Goal: Browse casually

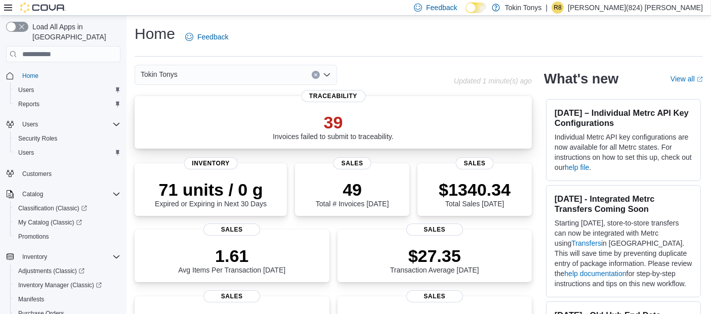
click at [337, 123] on p "39" at bounding box center [333, 122] width 121 height 20
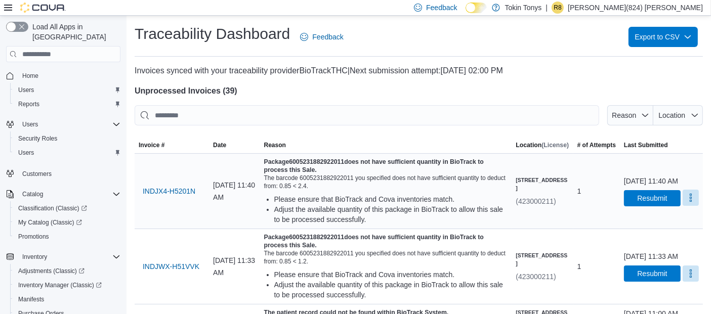
click at [683, 202] on button "More" at bounding box center [690, 198] width 16 height 16
click at [650, 224] on span "Mark as Resolved" at bounding box center [666, 229] width 57 height 10
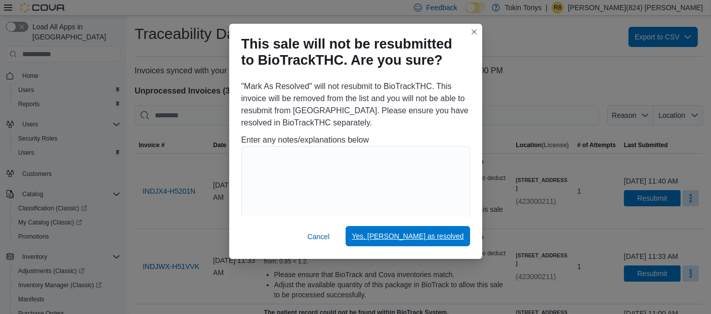
click at [418, 238] on span "Yes, [PERSON_NAME] as resolved" at bounding box center [408, 236] width 112 height 10
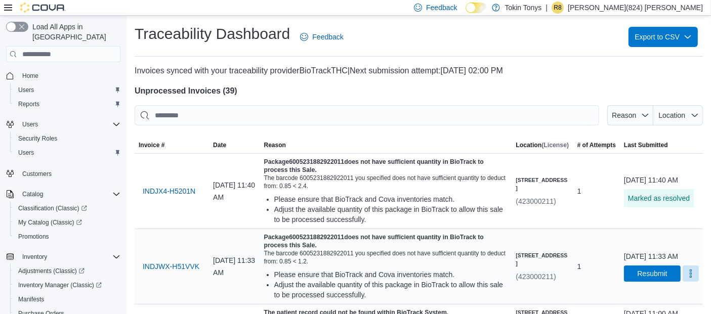
click at [686, 268] on div "[DATE] 11:33 AM Resubmit" at bounding box center [661, 266] width 75 height 30
click at [692, 278] on button "More" at bounding box center [690, 273] width 16 height 16
click at [654, 249] on span "Mark as Resolved" at bounding box center [666, 253] width 57 height 10
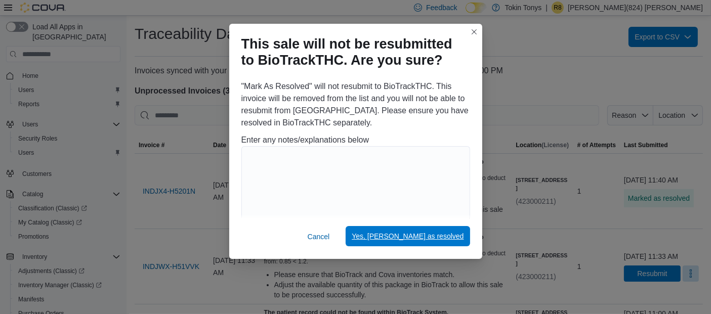
click at [406, 245] on span "Yes, [PERSON_NAME] as resolved" at bounding box center [408, 236] width 112 height 20
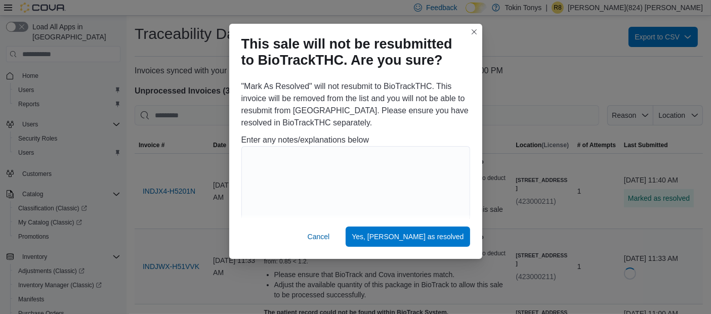
click at [415, 236] on h5 "Package 6005231882922011 does not have sufficient quantity in BioTrack to proce…" at bounding box center [386, 241] width 244 height 16
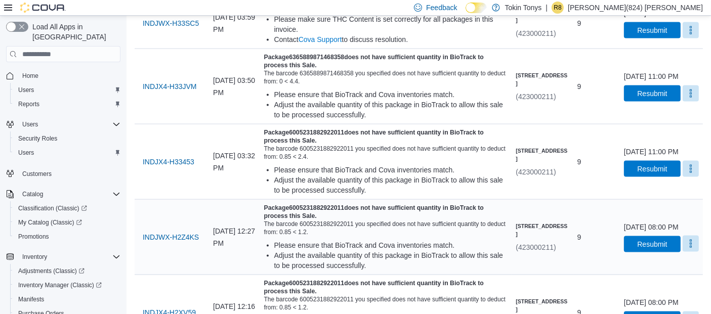
scroll to position [1623, 0]
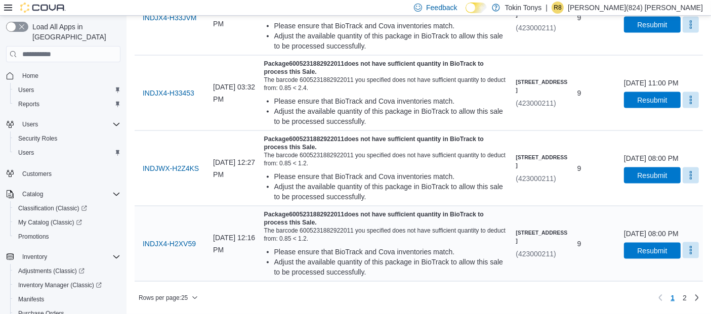
click at [691, 259] on button "More" at bounding box center [690, 250] width 16 height 16
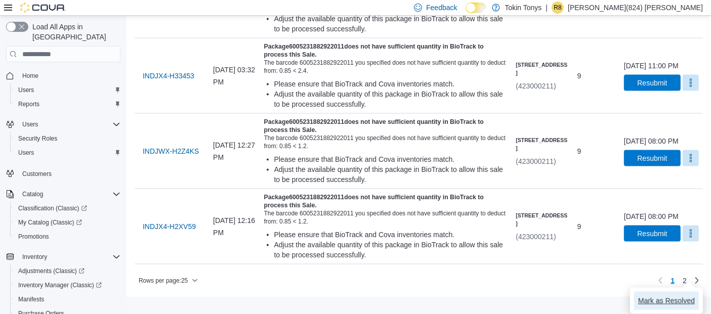
click at [666, 296] on span "Mark as Resolved" at bounding box center [666, 301] width 57 height 10
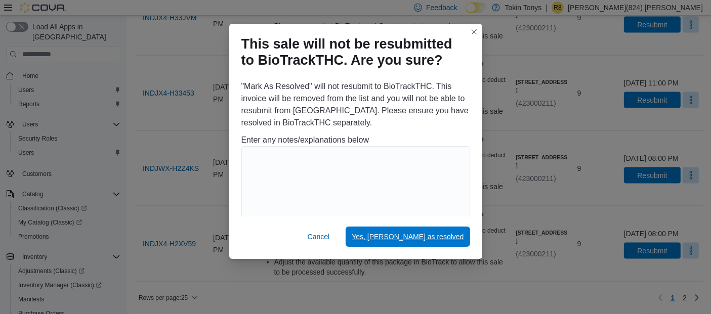
drag, startPoint x: 438, startPoint y: 241, endPoint x: 434, endPoint y: 248, distance: 7.7
click at [437, 241] on span "Yes, [PERSON_NAME] as resolved" at bounding box center [408, 237] width 112 height 10
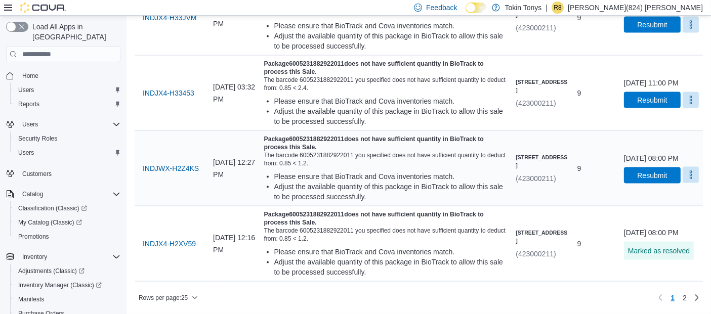
click at [693, 182] on button "More" at bounding box center [690, 175] width 16 height 16
click at [666, 234] on button "Mark as Resolved" at bounding box center [666, 243] width 65 height 18
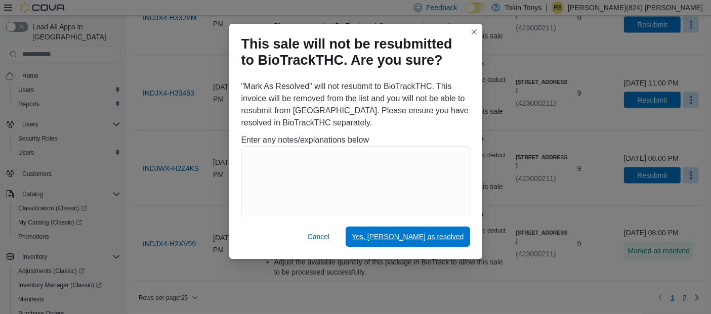
drag, startPoint x: 425, startPoint y: 236, endPoint x: 459, endPoint y: 211, distance: 42.1
click at [425, 235] on span "Yes, [PERSON_NAME] as resolved" at bounding box center [408, 237] width 112 height 10
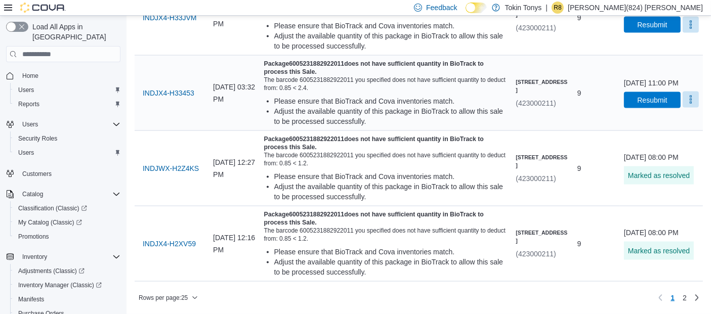
click at [691, 107] on button "More" at bounding box center [690, 100] width 16 height 16
click at [667, 163] on span "Mark as Resolved" at bounding box center [666, 168] width 57 height 10
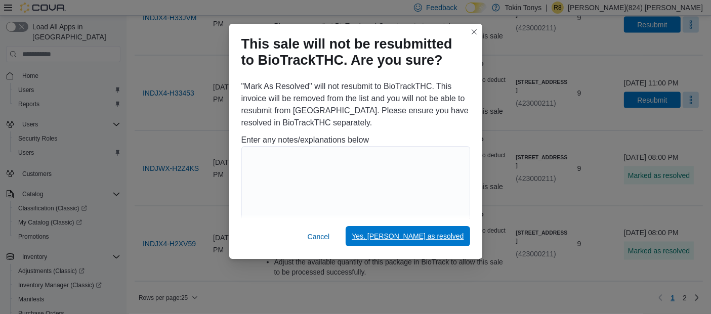
click at [442, 243] on span "Yes, [PERSON_NAME] as resolved" at bounding box center [408, 236] width 112 height 20
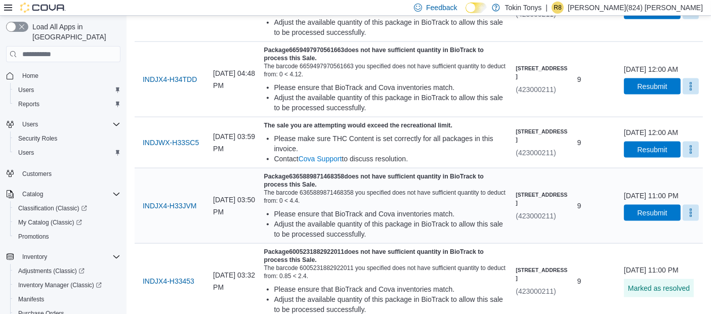
scroll to position [1454, 0]
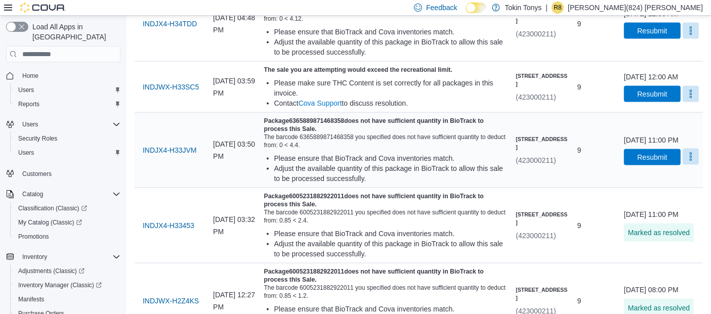
click at [694, 165] on button "More" at bounding box center [690, 157] width 16 height 16
click at [685, 220] on span "Mark as Resolved" at bounding box center [666, 225] width 57 height 10
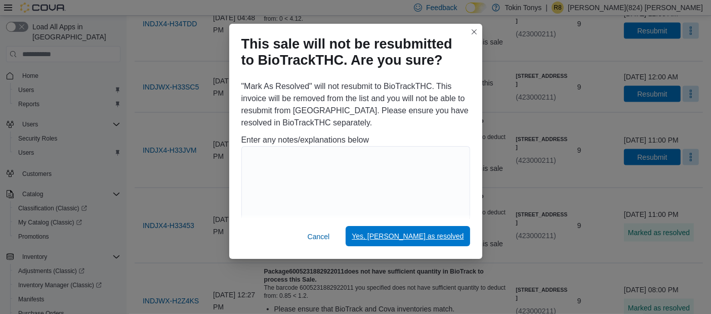
click at [417, 230] on span "Yes, [PERSON_NAME] as resolved" at bounding box center [408, 236] width 112 height 20
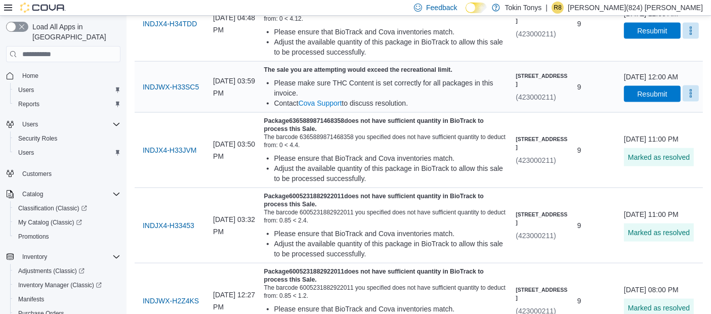
click at [689, 102] on button "More" at bounding box center [690, 94] width 16 height 16
click at [642, 157] on span "Mark as Resolved" at bounding box center [666, 162] width 57 height 10
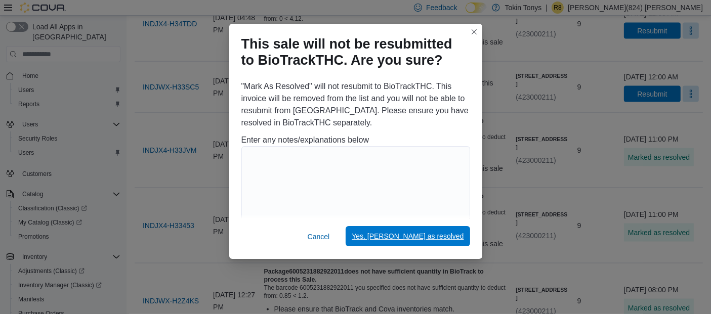
click at [423, 242] on span "Yes, [PERSON_NAME] as resolved" at bounding box center [408, 236] width 112 height 20
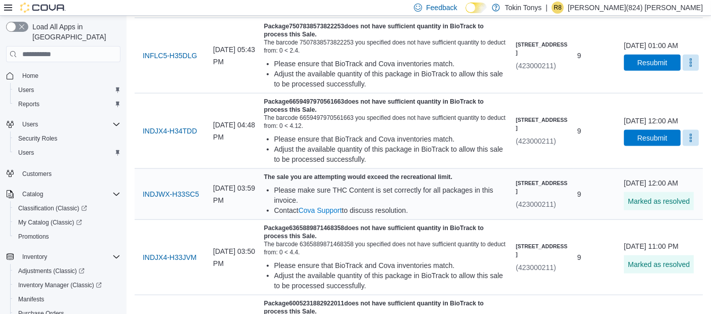
scroll to position [1342, 0]
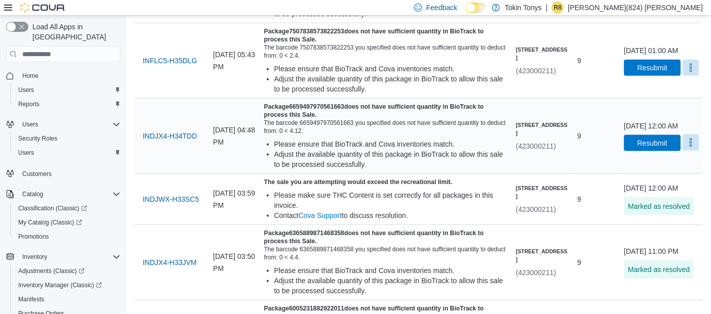
click at [689, 151] on button "More" at bounding box center [690, 143] width 16 height 16
click at [662, 203] on button "Mark as Resolved" at bounding box center [666, 211] width 65 height 18
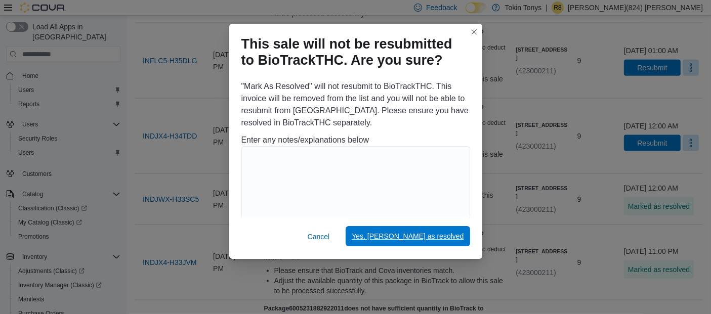
click at [459, 236] on span "Yes, [PERSON_NAME] as resolved" at bounding box center [408, 236] width 112 height 10
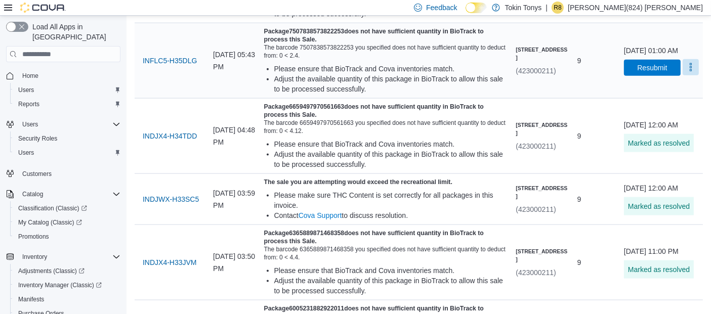
click at [685, 75] on button "More" at bounding box center [690, 67] width 16 height 16
click at [651, 134] on span "Mark as Resolved" at bounding box center [666, 136] width 57 height 10
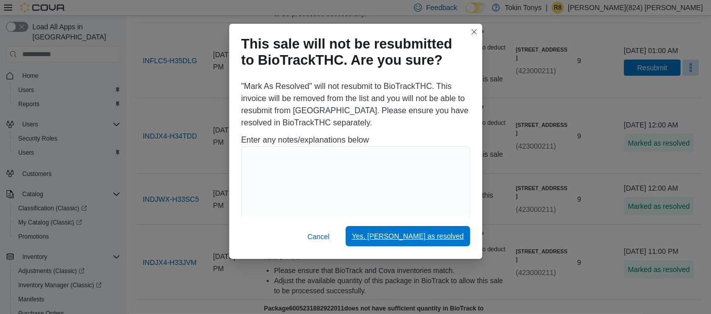
click at [458, 231] on span "Yes, [PERSON_NAME] as resolved" at bounding box center [408, 236] width 112 height 20
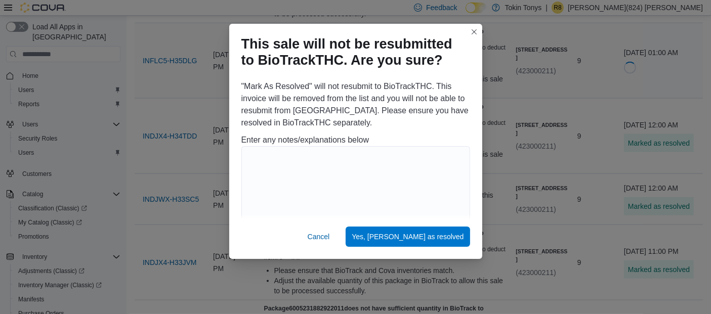
scroll to position [1117, 0]
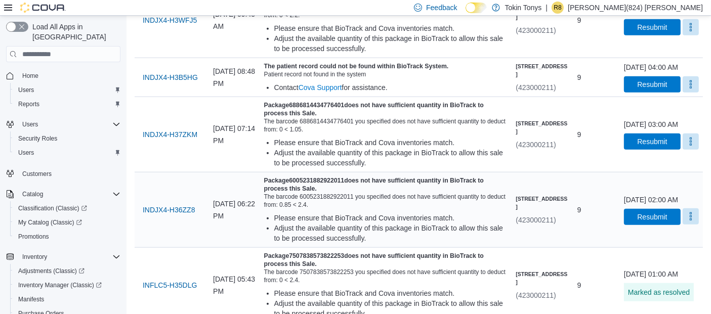
click at [683, 225] on button "More" at bounding box center [690, 216] width 16 height 16
click at [652, 280] on span "Mark as Resolved" at bounding box center [666, 285] width 57 height 10
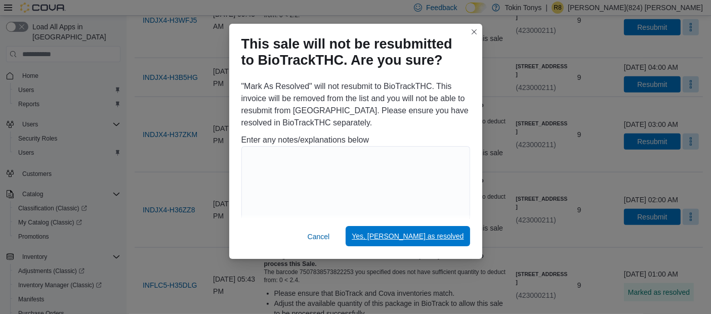
click at [442, 243] on span "Yes, [PERSON_NAME] as resolved" at bounding box center [408, 236] width 112 height 20
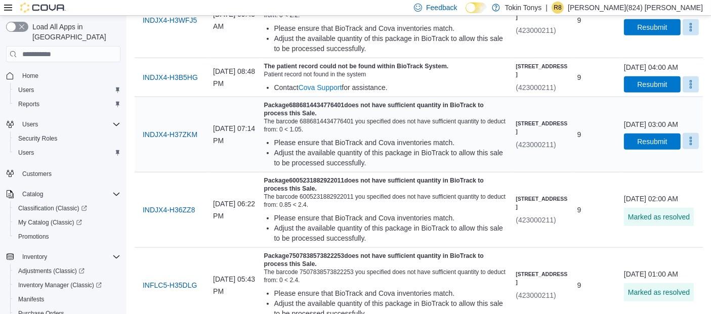
click at [694, 149] on button "More" at bounding box center [690, 141] width 16 height 16
click at [672, 201] on button "Mark as Resolved" at bounding box center [666, 210] width 65 height 18
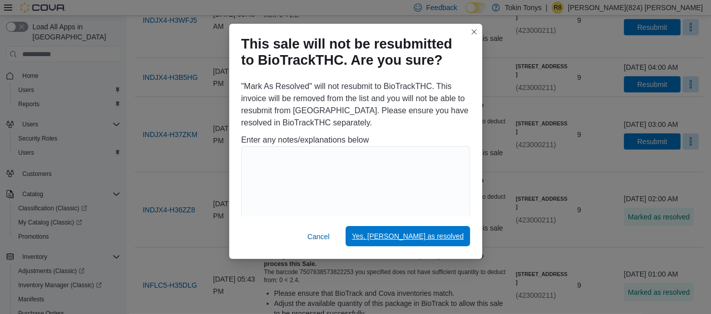
click at [433, 238] on span "Yes, [PERSON_NAME] as resolved" at bounding box center [408, 236] width 112 height 10
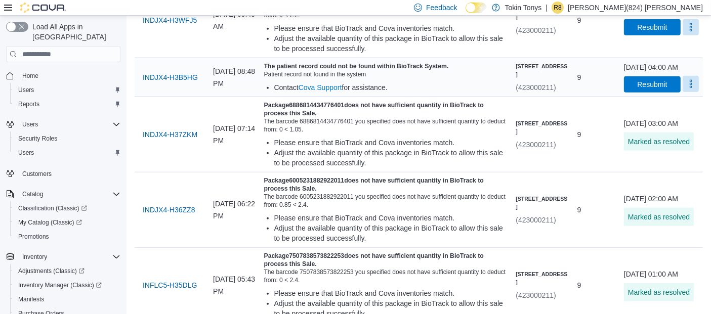
click at [692, 92] on button "More" at bounding box center [690, 84] width 16 height 16
click at [681, 143] on span "Mark as Resolved" at bounding box center [666, 148] width 57 height 10
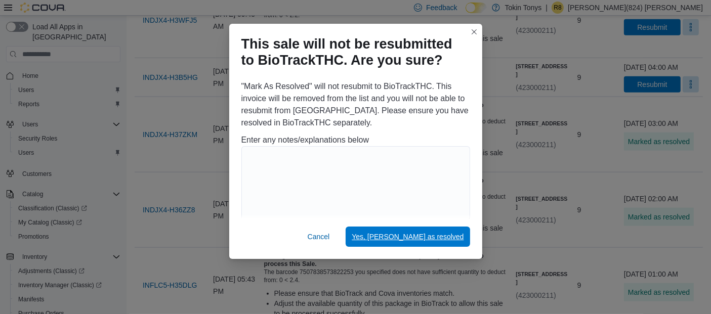
drag, startPoint x: 468, startPoint y: 236, endPoint x: 474, endPoint y: 228, distance: 9.8
click at [468, 235] on button "Yes, [PERSON_NAME] as resolved" at bounding box center [408, 237] width 124 height 20
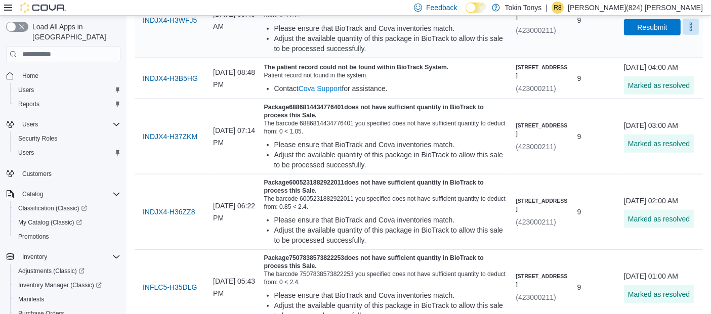
click at [688, 35] on button "More" at bounding box center [690, 27] width 16 height 16
click at [674, 77] on button "Mark as Resolved" at bounding box center [666, 86] width 65 height 18
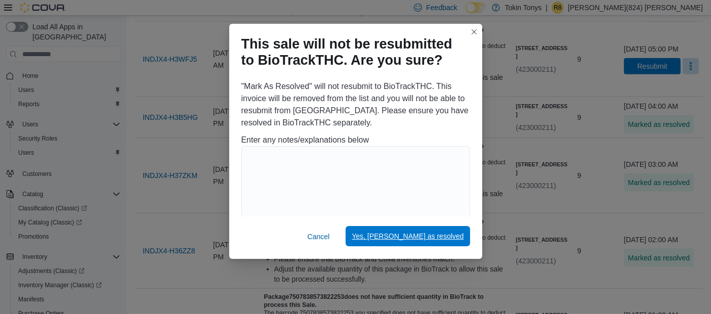
scroll to position [1061, 0]
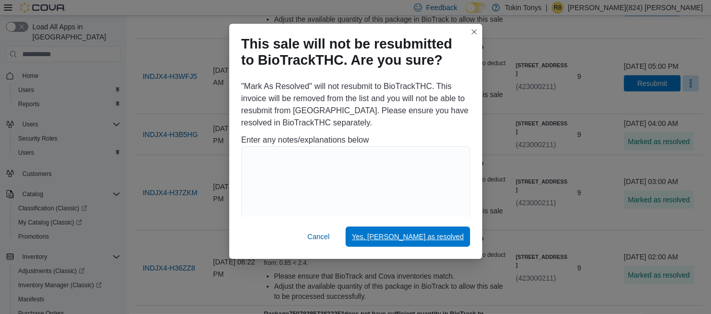
drag, startPoint x: 424, startPoint y: 230, endPoint x: 606, endPoint y: 173, distance: 190.1
click at [426, 229] on span "Yes, [PERSON_NAME] as resolved" at bounding box center [408, 237] width 112 height 20
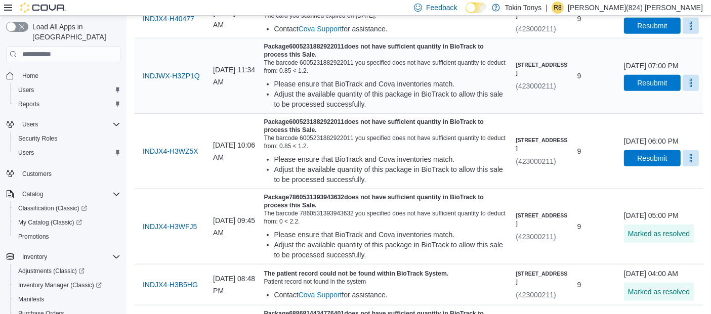
scroll to position [892, 0]
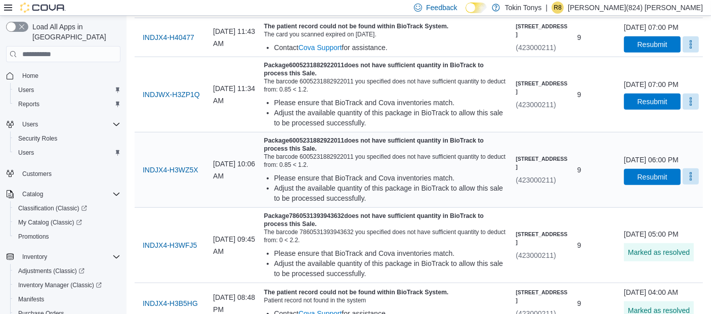
click at [692, 185] on button "More" at bounding box center [690, 176] width 16 height 16
click at [668, 229] on button "Mark as Resolved" at bounding box center [666, 236] width 65 height 18
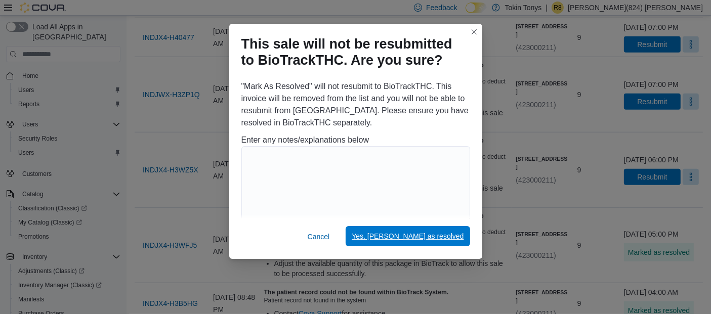
click at [457, 235] on span "Yes, [PERSON_NAME] as resolved" at bounding box center [408, 236] width 112 height 10
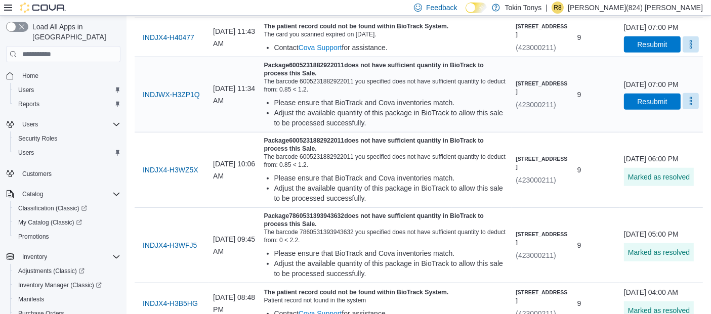
click at [688, 109] on button "More" at bounding box center [690, 101] width 16 height 16
click at [639, 165] on span "Mark as Resolved" at bounding box center [666, 160] width 57 height 10
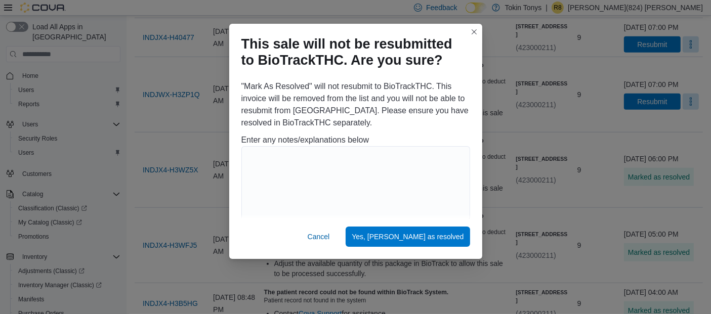
click at [694, 131] on div "This sale will not be resubmitted to BioTrackTHC. Are you sure? "Mark As Resolv…" at bounding box center [355, 157] width 711 height 314
click at [446, 231] on span "Yes, [PERSON_NAME] as resolved" at bounding box center [408, 236] width 112 height 20
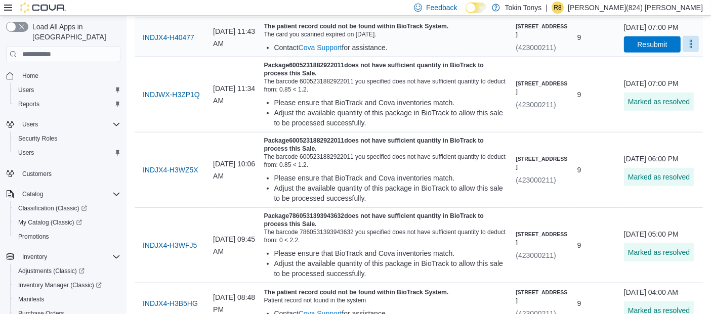
click at [688, 52] on button "More" at bounding box center [690, 44] width 16 height 16
click at [666, 104] on button "Mark as Resolved" at bounding box center [666, 99] width 65 height 18
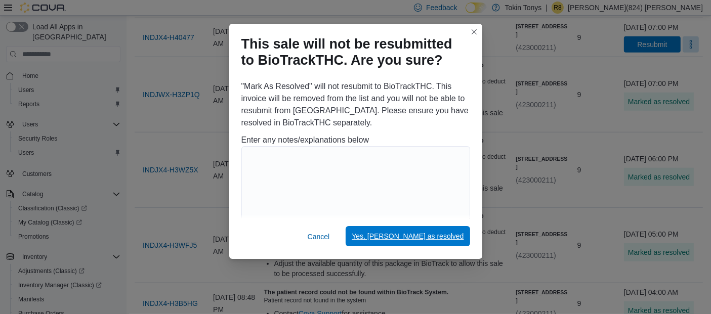
click at [454, 240] on span "Yes, [PERSON_NAME] as resolved" at bounding box center [408, 236] width 112 height 10
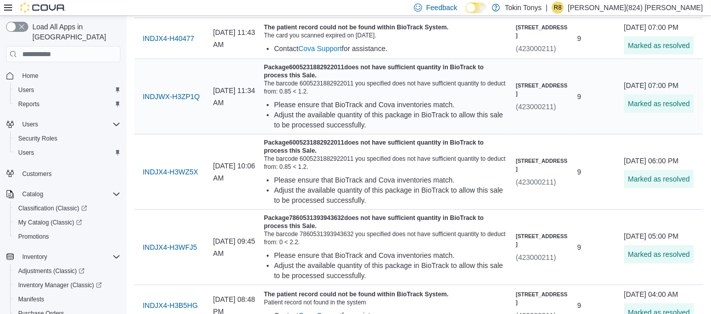
scroll to position [723, 0]
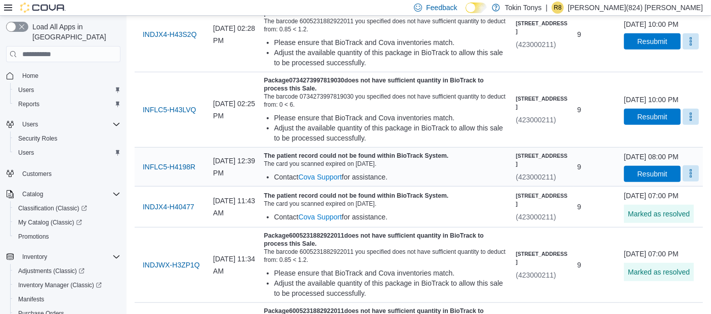
click at [691, 182] on button "More" at bounding box center [690, 173] width 16 height 16
click at [642, 225] on button "Mark as Resolved" at bounding box center [666, 218] width 65 height 18
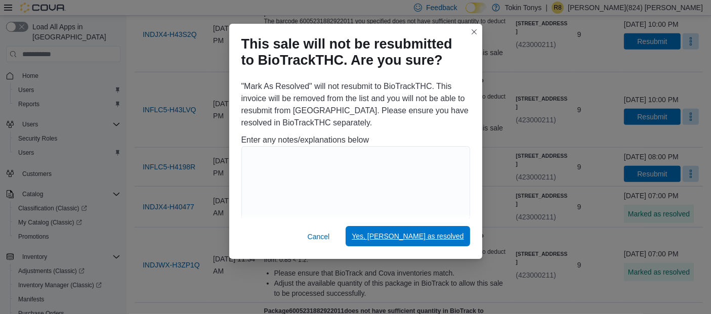
click at [430, 242] on span "Yes, [PERSON_NAME] as resolved" at bounding box center [408, 236] width 112 height 20
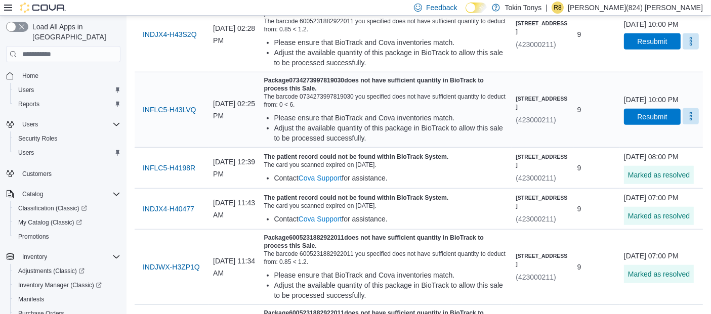
click at [687, 124] on button "More" at bounding box center [690, 116] width 16 height 16
click at [666, 149] on button "Mark as Resolved" at bounding box center [666, 156] width 65 height 18
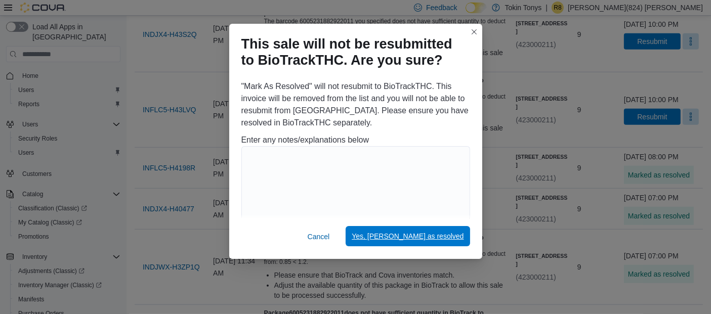
click at [426, 238] on span "Yes, [PERSON_NAME] as resolved" at bounding box center [408, 236] width 112 height 10
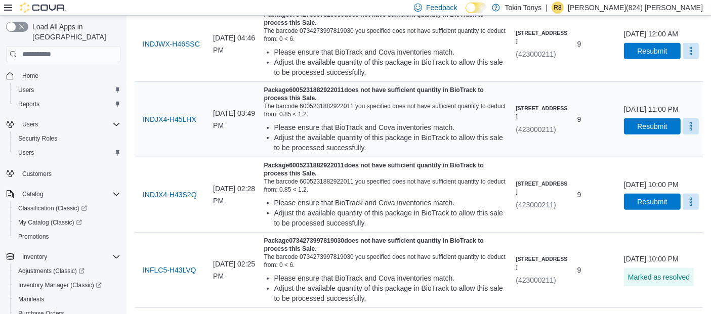
scroll to position [555, 0]
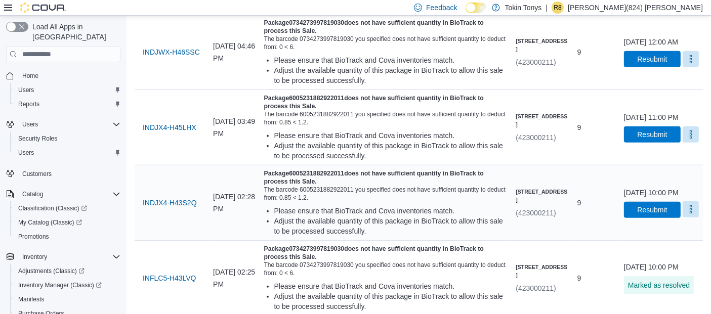
click at [686, 218] on button "More" at bounding box center [690, 209] width 16 height 16
click at [659, 242] on button "Mark as Resolved" at bounding box center [666, 249] width 65 height 18
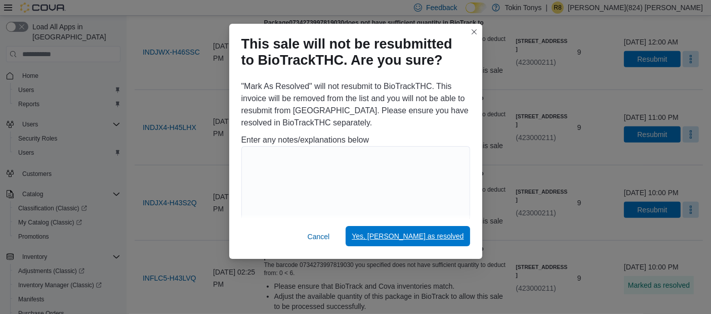
drag, startPoint x: 451, startPoint y: 238, endPoint x: 445, endPoint y: 242, distance: 6.9
click at [451, 238] on span "Yes, [PERSON_NAME] as resolved" at bounding box center [408, 236] width 112 height 10
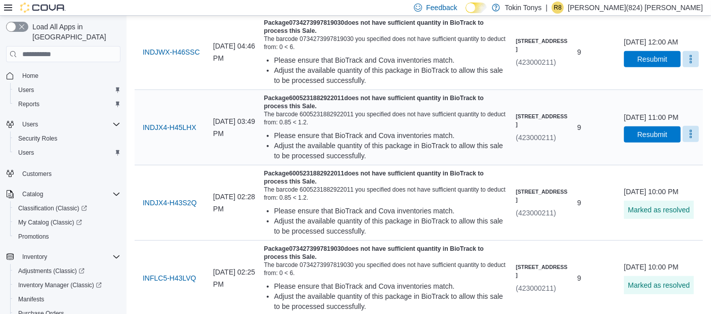
click at [689, 142] on button "More" at bounding box center [690, 134] width 16 height 16
click at [654, 176] on span "Mark as Resolved" at bounding box center [666, 174] width 57 height 10
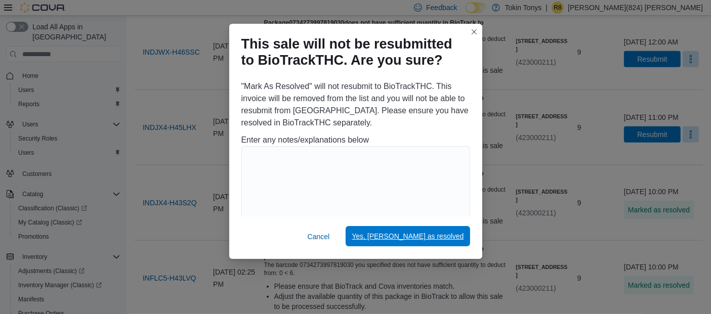
click at [439, 234] on span "Yes, [PERSON_NAME] as resolved" at bounding box center [408, 236] width 112 height 10
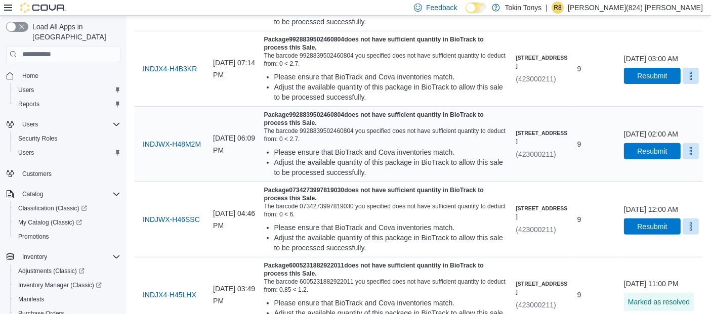
scroll to position [386, 0]
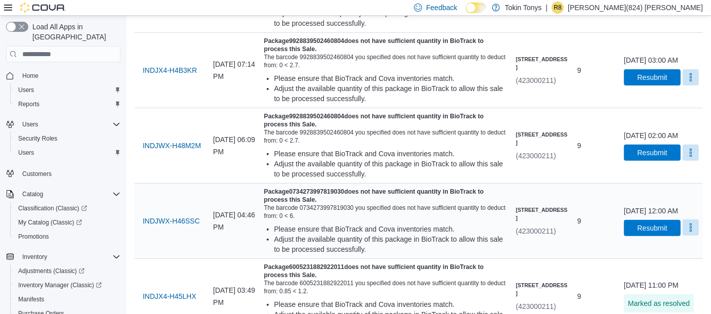
click at [689, 236] on button "More" at bounding box center [690, 228] width 16 height 16
click at [640, 267] on span "Mark as Resolved" at bounding box center [666, 268] width 57 height 10
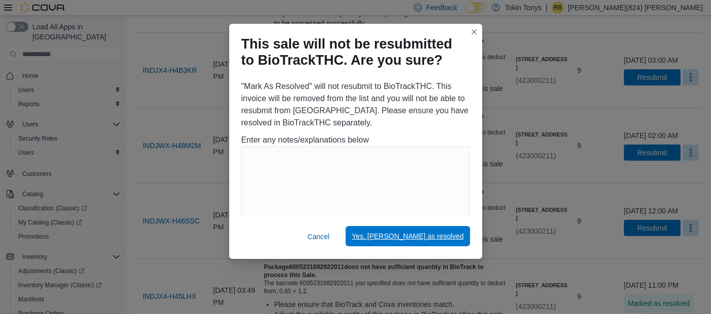
click at [431, 238] on span "Yes, [PERSON_NAME] as resolved" at bounding box center [408, 236] width 112 height 10
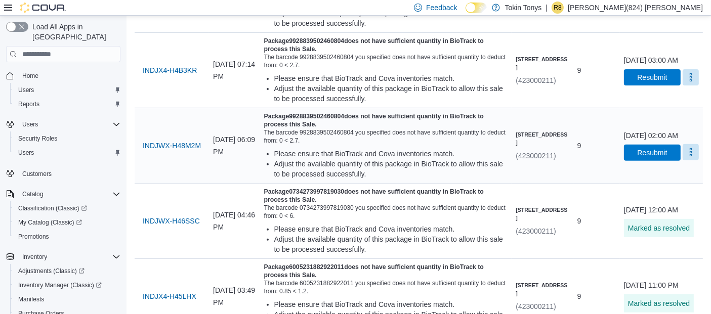
click at [691, 160] on button "More" at bounding box center [690, 152] width 16 height 16
click at [672, 184] on button "Mark as Resolved" at bounding box center [666, 192] width 65 height 18
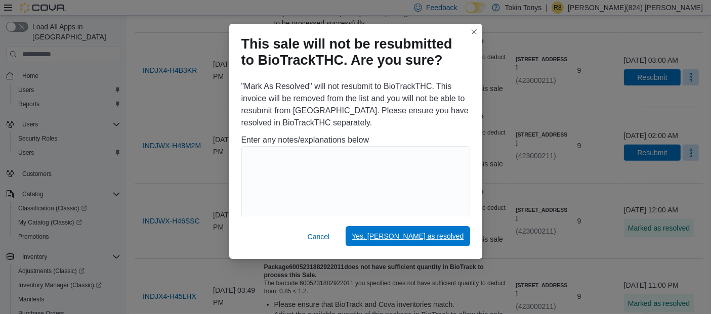
click at [444, 236] on span "Yes, [PERSON_NAME] as resolved" at bounding box center [408, 236] width 112 height 10
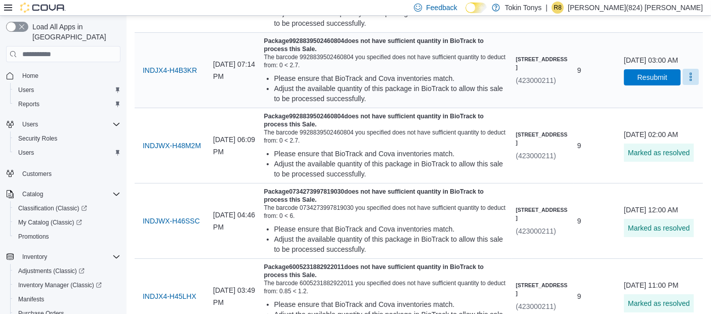
click at [686, 85] on button "More" at bounding box center [690, 77] width 16 height 16
click at [672, 114] on span "Mark as Resolved" at bounding box center [666, 117] width 57 height 10
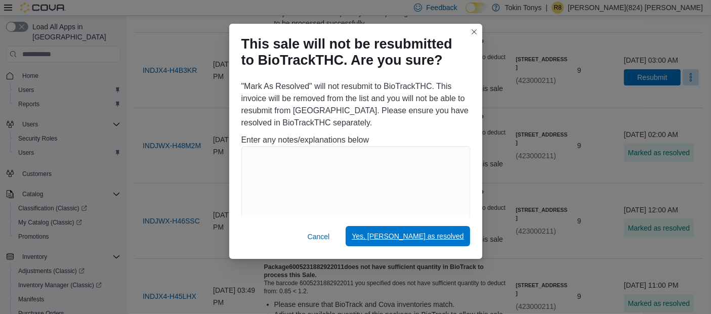
click at [425, 227] on div "Cancel Yes, [PERSON_NAME] as resolved" at bounding box center [355, 239] width 253 height 40
click at [425, 234] on span "Yes, [PERSON_NAME] as resolved" at bounding box center [408, 236] width 112 height 10
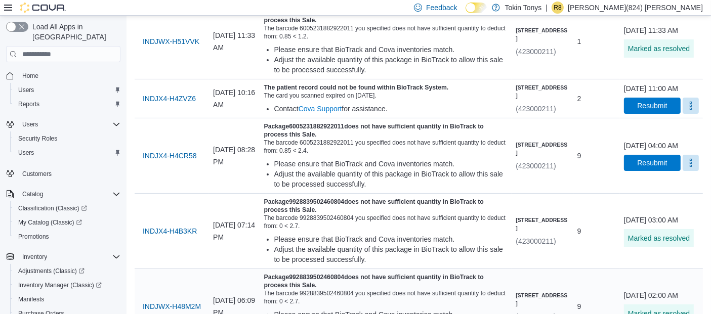
scroll to position [161, 0]
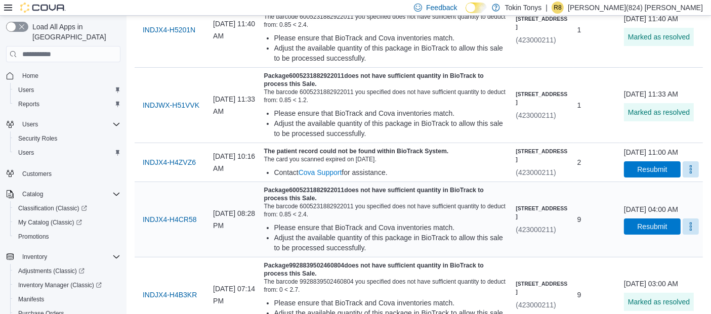
click at [692, 258] on td "Last Submitted [DATE] 04:00 AM Resubmit" at bounding box center [661, 219] width 83 height 75
click at [692, 234] on button "More" at bounding box center [690, 226] width 16 height 16
click at [673, 260] on button "Mark as Resolved" at bounding box center [666, 267] width 65 height 18
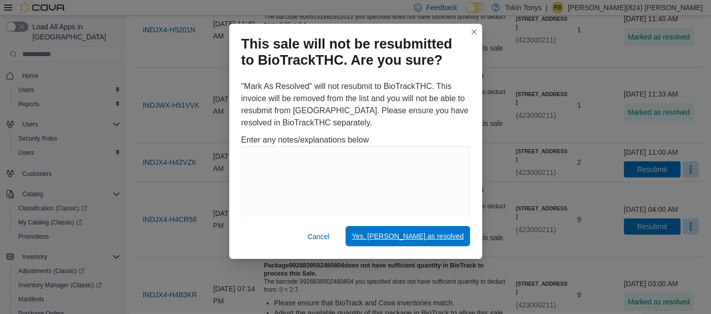
click at [456, 238] on span "Yes, [PERSON_NAME] as resolved" at bounding box center [408, 236] width 112 height 10
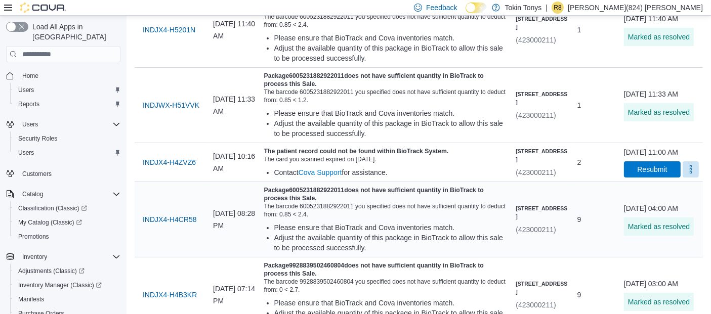
drag, startPoint x: 691, startPoint y: 177, endPoint x: 681, endPoint y: 191, distance: 17.5
click at [690, 178] on button "More" at bounding box center [690, 169] width 16 height 16
click at [670, 202] on span "Mark as Resolved" at bounding box center [666, 204] width 57 height 10
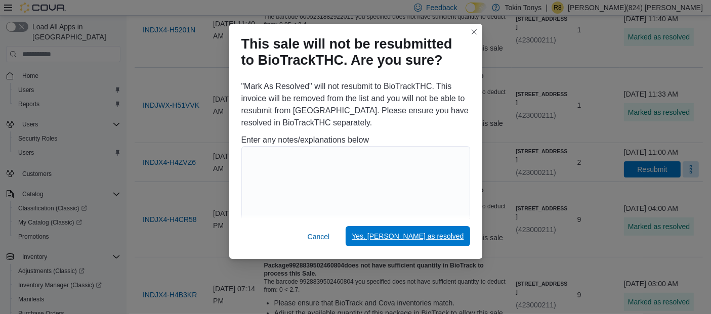
click at [428, 239] on span "Yes, [PERSON_NAME] as resolved" at bounding box center [408, 236] width 112 height 10
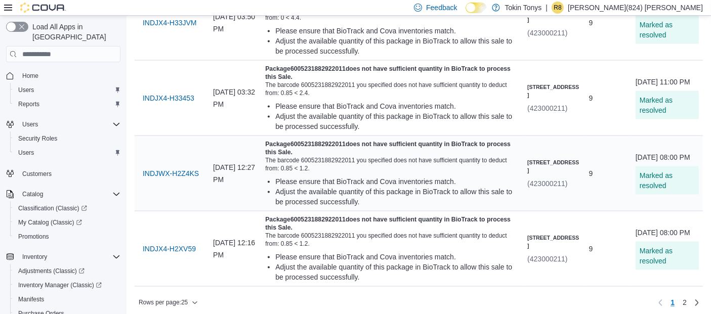
scroll to position [1631, 0]
click at [691, 300] on link "2" at bounding box center [684, 302] width 12 height 16
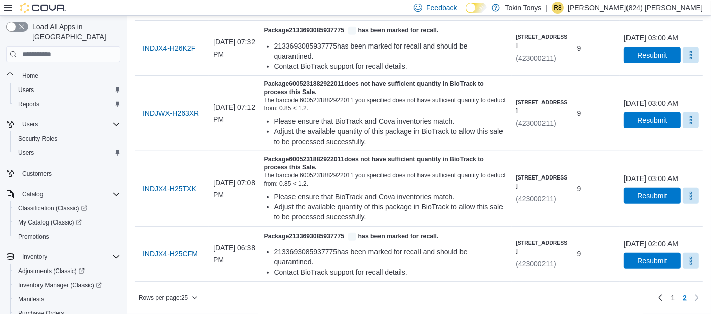
scroll to position [864, 0]
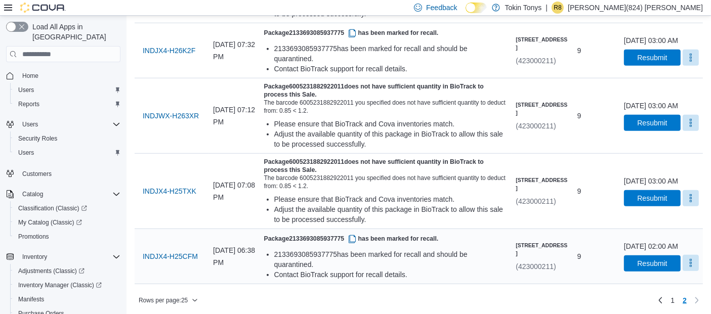
click at [691, 261] on button "More" at bounding box center [690, 263] width 16 height 16
click at [661, 237] on span "Mark as Resolved" at bounding box center [666, 241] width 57 height 10
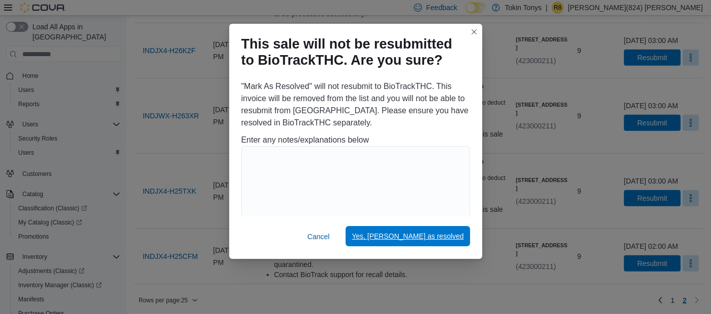
click at [429, 244] on span "Yes, [PERSON_NAME] as resolved" at bounding box center [408, 236] width 112 height 20
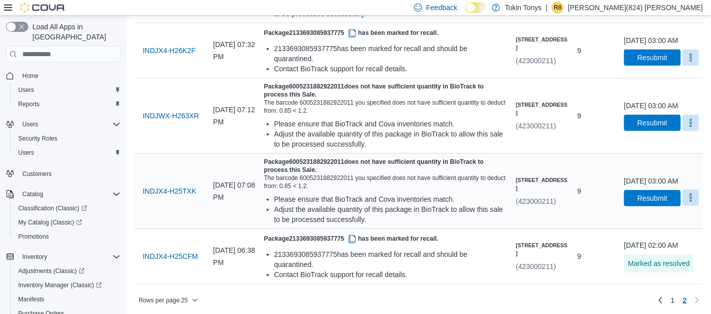
click at [694, 197] on button "More" at bounding box center [690, 198] width 16 height 16
click at [650, 237] on div "You are in a dialog. Press Escape, or tap/click outside the dialog to close. [P…" at bounding box center [666, 226] width 73 height 26
click at [634, 229] on button "Mark as Resolved" at bounding box center [666, 227] width 65 height 18
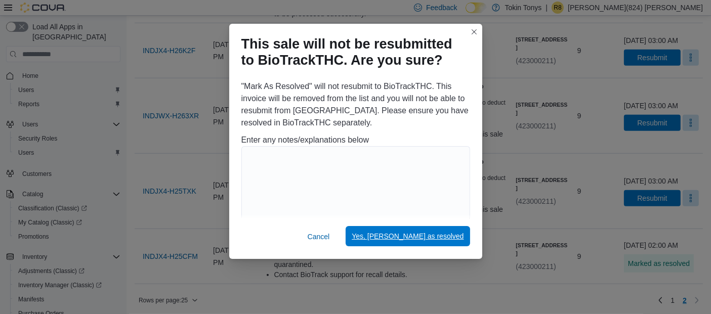
click at [445, 240] on span "Yes, [PERSON_NAME] as resolved" at bounding box center [408, 236] width 112 height 10
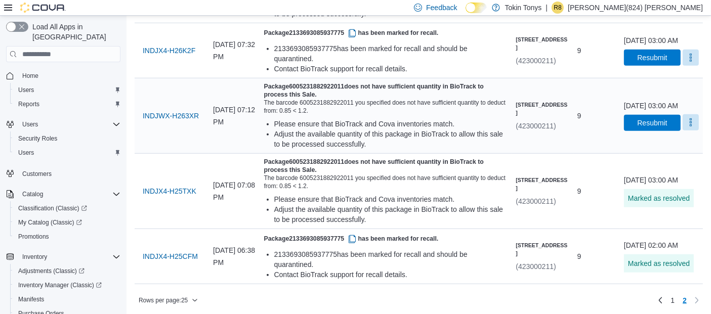
click at [682, 131] on button "More" at bounding box center [690, 122] width 16 height 16
click at [607, 111] on div "9" at bounding box center [596, 116] width 47 height 20
click at [168, 252] on span "INDJX4-H25CFM" at bounding box center [170, 256] width 55 height 10
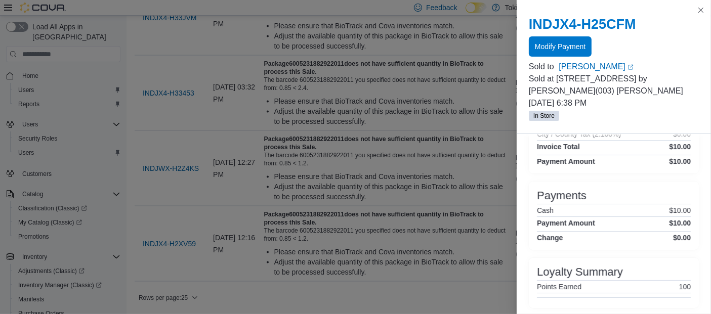
scroll to position [0, 0]
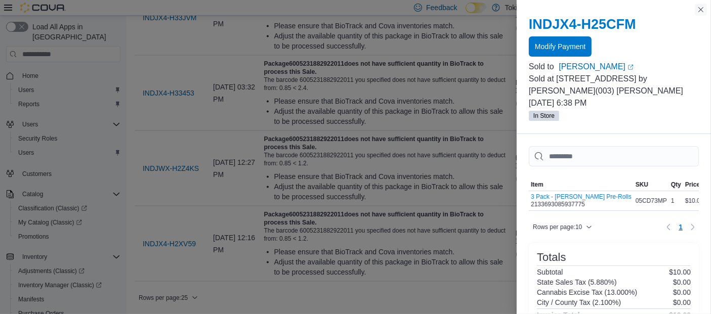
click at [704, 5] on button "Close this dialog" at bounding box center [701, 10] width 12 height 12
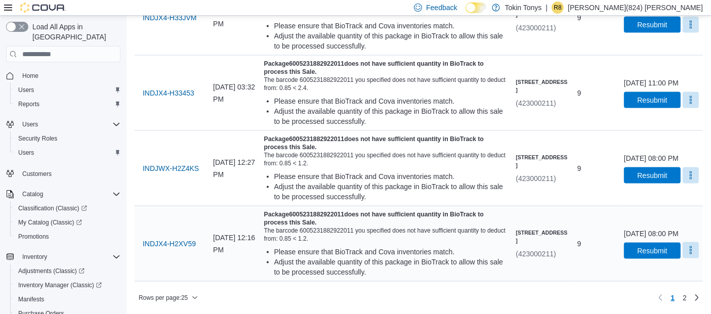
click at [691, 251] on button "More" at bounding box center [690, 250] width 16 height 16
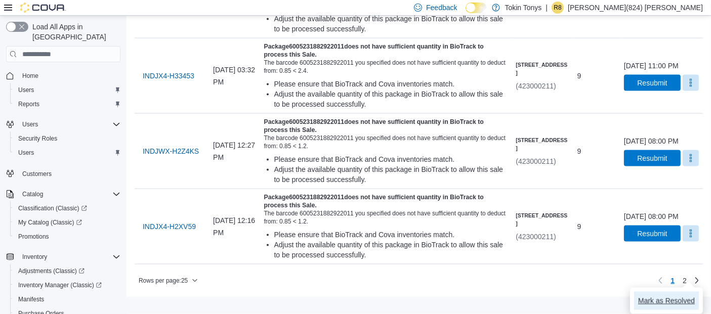
click at [666, 296] on span "Mark as Resolved" at bounding box center [666, 301] width 57 height 10
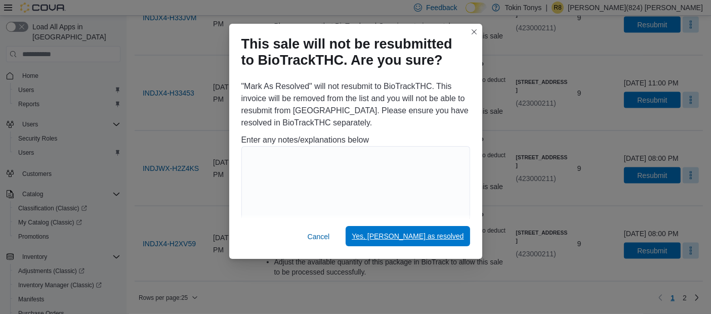
click at [438, 237] on span "Yes, [PERSON_NAME] as resolved" at bounding box center [408, 236] width 112 height 10
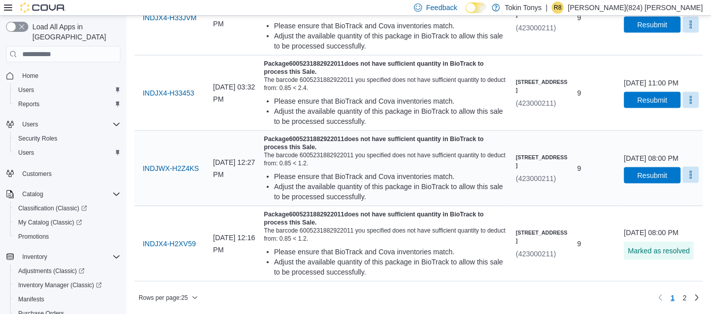
click at [689, 178] on button "More" at bounding box center [690, 175] width 16 height 16
click at [658, 234] on button "Mark as Resolved" at bounding box center [666, 243] width 65 height 18
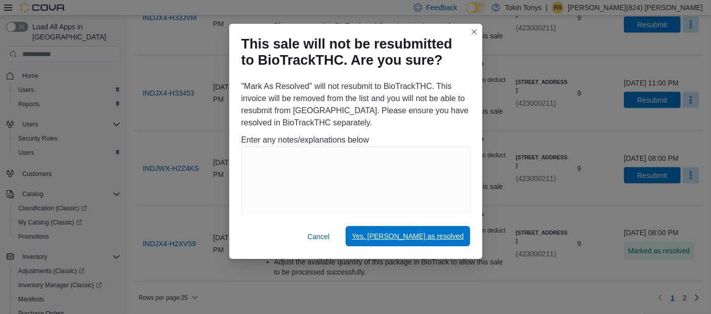
click at [434, 245] on span "Yes, [PERSON_NAME] as resolved" at bounding box center [408, 236] width 112 height 20
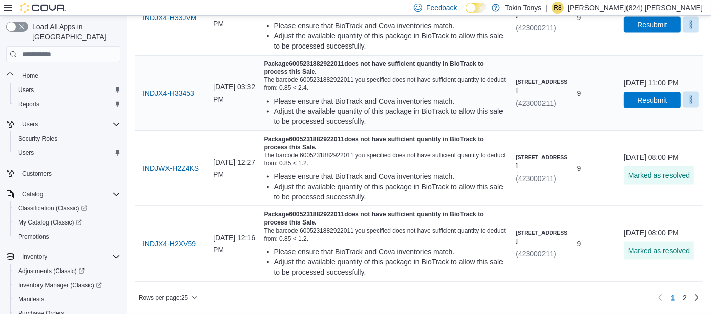
click at [691, 106] on button "More" at bounding box center [690, 100] width 16 height 16
click at [658, 163] on span "Mark as Resolved" at bounding box center [666, 168] width 57 height 10
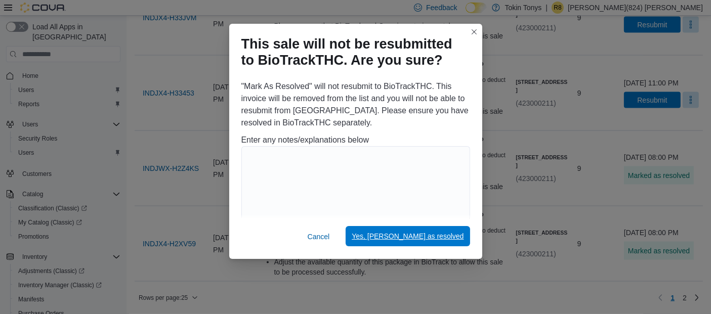
click at [455, 236] on span "Yes, [PERSON_NAME] as resolved" at bounding box center [408, 236] width 112 height 10
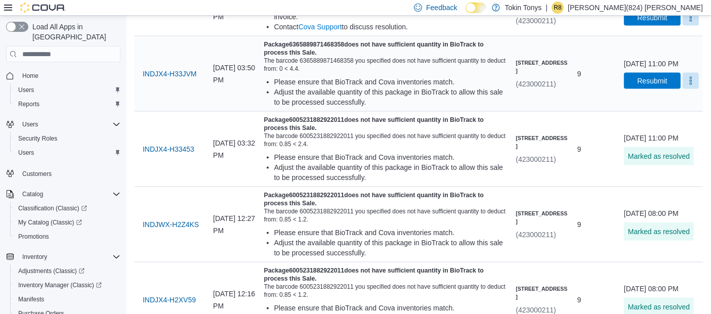
scroll to position [1454, 0]
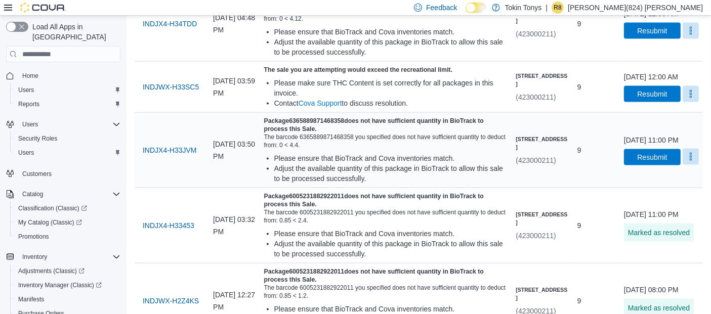
click at [694, 165] on button "More" at bounding box center [690, 157] width 16 height 16
click at [648, 220] on span "Mark as Resolved" at bounding box center [666, 225] width 57 height 10
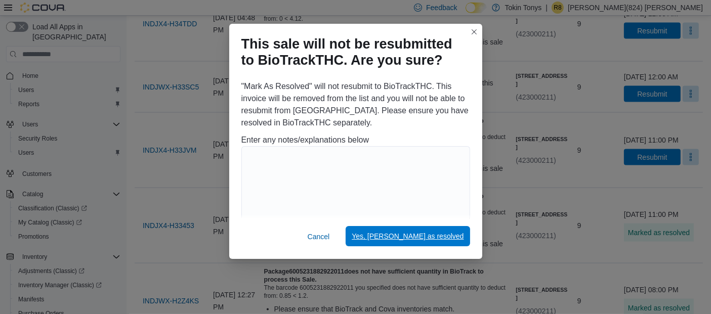
click at [455, 246] on span "Yes, [PERSON_NAME] as resolved" at bounding box center [408, 236] width 112 height 20
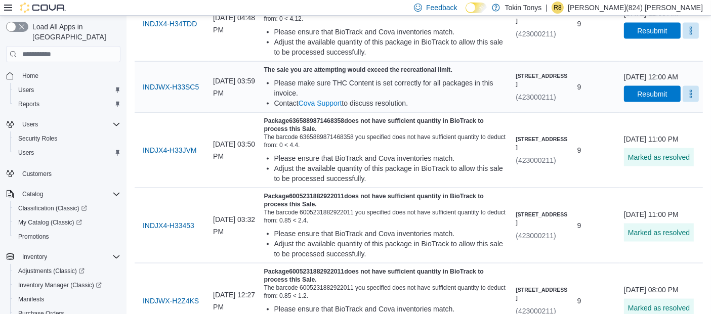
drag, startPoint x: 692, startPoint y: 129, endPoint x: 703, endPoint y: 117, distance: 15.8
click at [699, 102] on div "[DATE] 12:00 AM Resubmit" at bounding box center [661, 87] width 75 height 30
click at [692, 102] on button "More" at bounding box center [690, 94] width 16 height 16
drag, startPoint x: 658, startPoint y: 159, endPoint x: 662, endPoint y: 155, distance: 5.4
click at [662, 155] on button "Mark as Resolved" at bounding box center [666, 162] width 65 height 18
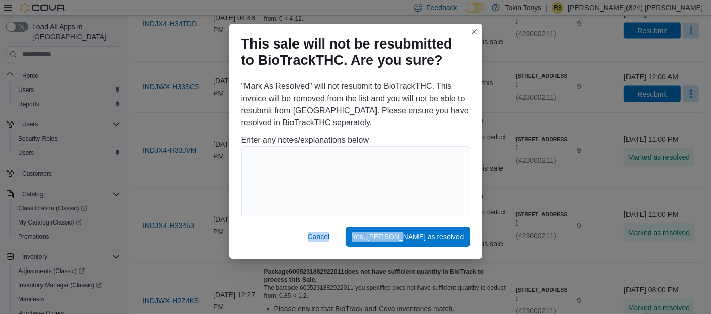
drag, startPoint x: 436, startPoint y: 220, endPoint x: 451, endPoint y: 196, distance: 28.4
click at [451, 197] on div "This sale will not be resubmitted to BioTrackTHC. Are you sure? "Mark As Resolv…" at bounding box center [355, 142] width 253 height 236
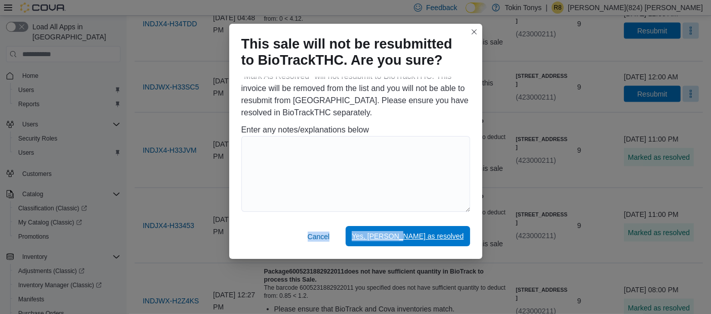
click at [429, 240] on span "Yes, [PERSON_NAME] as resolved" at bounding box center [408, 236] width 112 height 10
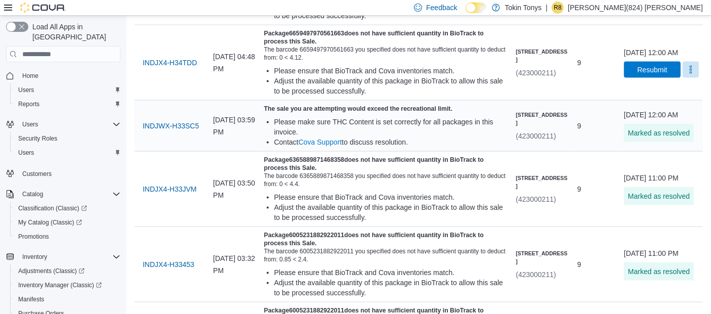
scroll to position [1398, 0]
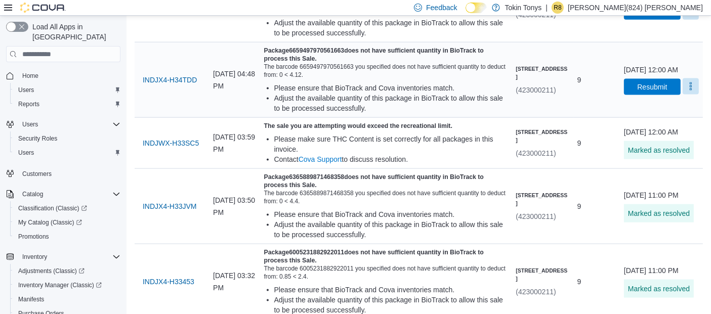
click at [688, 95] on button "More" at bounding box center [690, 86] width 16 height 16
click at [676, 147] on button "Mark as Resolved" at bounding box center [666, 155] width 65 height 18
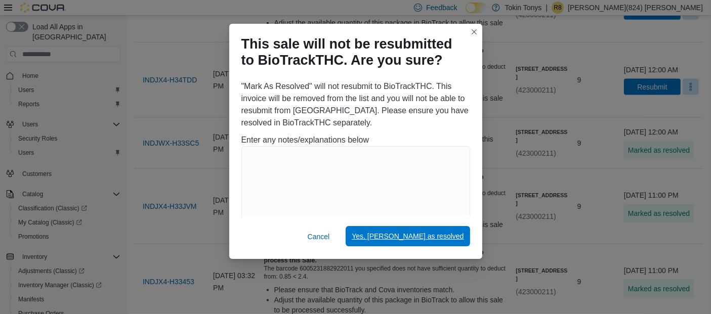
click at [447, 229] on span "Yes, [PERSON_NAME] as resolved" at bounding box center [408, 236] width 112 height 20
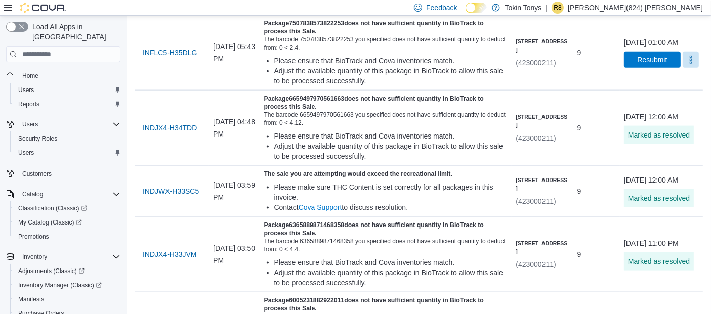
scroll to position [1286, 0]
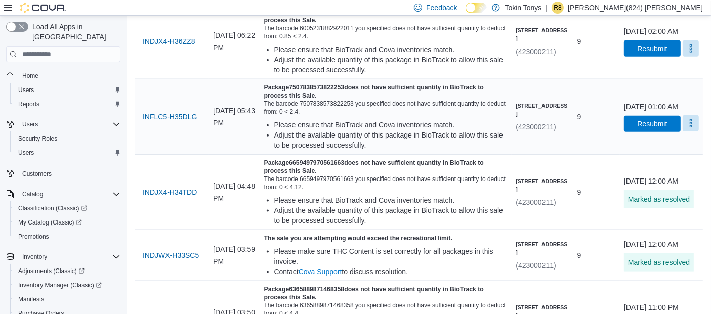
click at [689, 132] on button "More" at bounding box center [690, 123] width 16 height 16
click at [658, 190] on span "Mark as Resolved" at bounding box center [666, 192] width 57 height 10
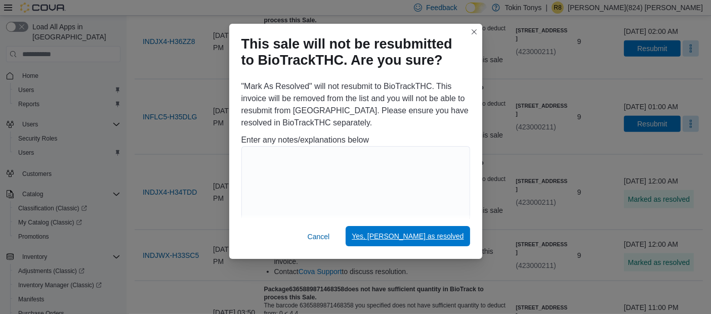
click at [450, 234] on span "Yes, [PERSON_NAME] as resolved" at bounding box center [408, 236] width 112 height 10
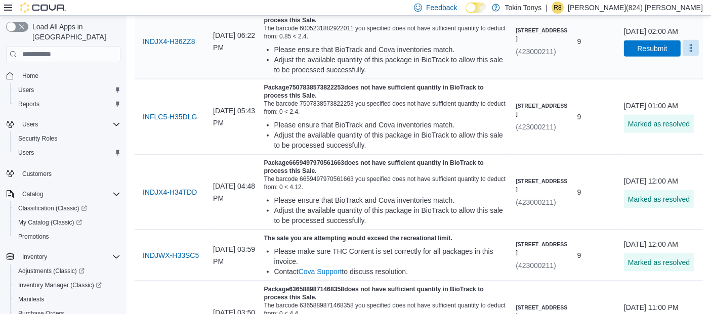
drag, startPoint x: 681, startPoint y: 96, endPoint x: 677, endPoint y: 103, distance: 8.8
click at [682, 57] on button "More" at bounding box center [690, 48] width 16 height 16
click at [663, 117] on span "Mark as Resolved" at bounding box center [666, 117] width 57 height 10
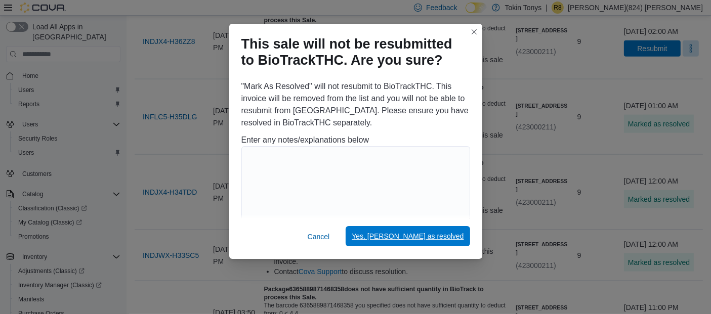
click at [442, 239] on span "Yes, [PERSON_NAME] as resolved" at bounding box center [408, 236] width 112 height 10
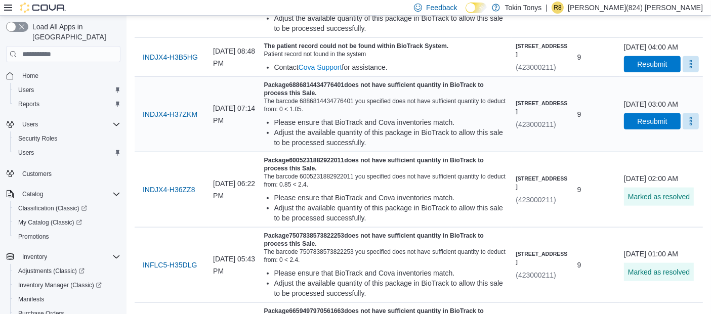
scroll to position [1117, 0]
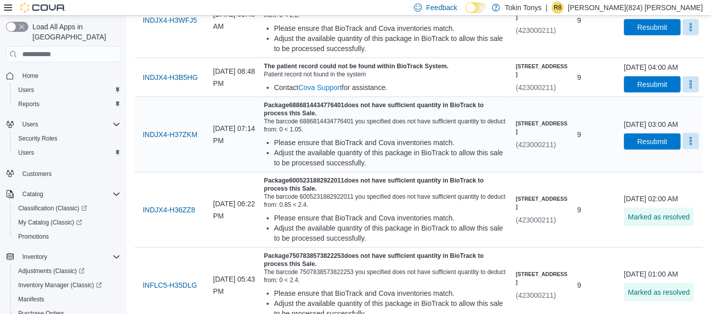
click at [695, 149] on button "More" at bounding box center [690, 141] width 16 height 16
click at [670, 206] on span "Mark as Resolved" at bounding box center [666, 210] width 57 height 10
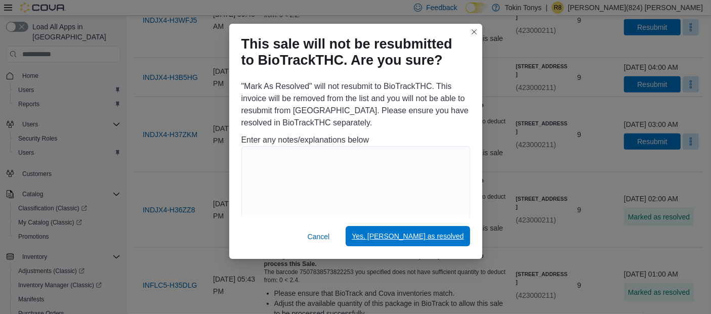
click at [439, 241] on span "Yes, [PERSON_NAME] as resolved" at bounding box center [408, 236] width 112 height 10
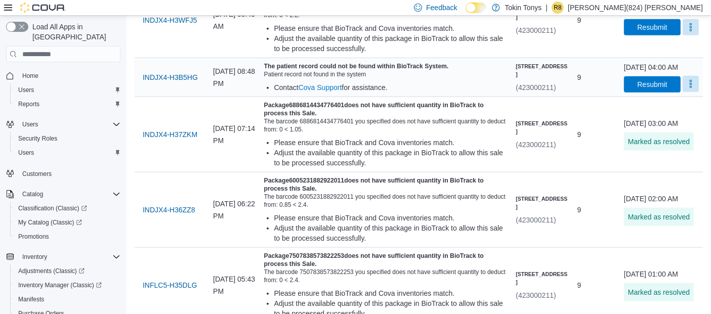
click at [692, 92] on button "More" at bounding box center [690, 84] width 16 height 16
click at [650, 143] on span "Mark as Resolved" at bounding box center [666, 148] width 57 height 10
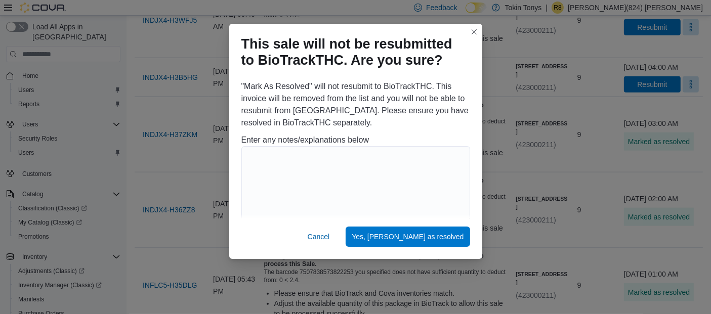
drag, startPoint x: 491, startPoint y: 230, endPoint x: 416, endPoint y: 260, distance: 81.1
click at [485, 229] on div "This sale will not be resubmitted to BioTrackTHC. Are you sure? "Mark As Resolv…" at bounding box center [355, 157] width 711 height 314
click at [434, 240] on span "Yes, [PERSON_NAME] as resolved" at bounding box center [408, 236] width 112 height 10
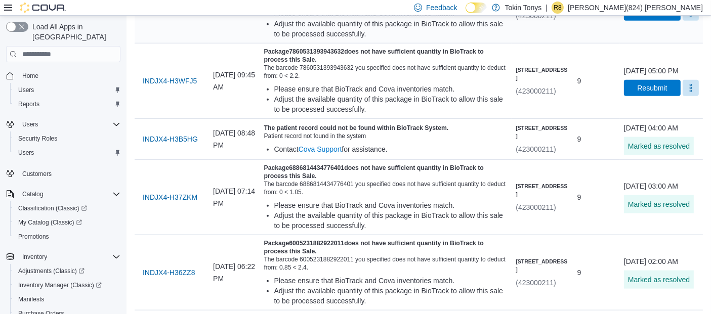
scroll to position [948, 0]
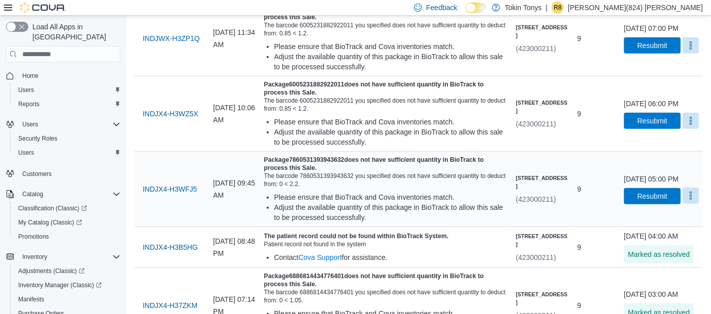
click at [686, 204] on button "More" at bounding box center [690, 196] width 16 height 16
click at [649, 252] on span "Mark as Resolved" at bounding box center [666, 255] width 57 height 10
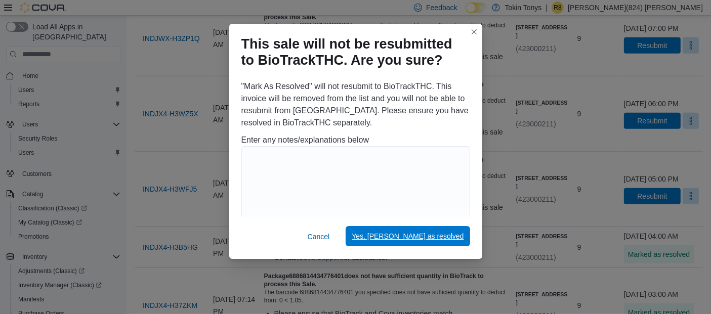
click at [456, 236] on span "Yes, [PERSON_NAME] as resolved" at bounding box center [408, 236] width 112 height 10
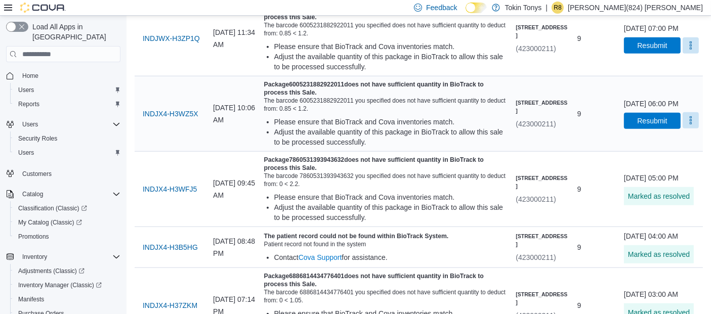
click at [692, 129] on button "More" at bounding box center [690, 120] width 16 height 16
click at [673, 180] on span "Mark as Resolved" at bounding box center [666, 180] width 57 height 10
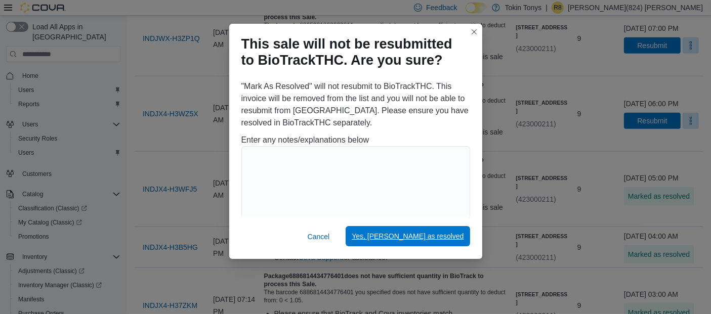
click at [446, 240] on span "Yes, [PERSON_NAME] as resolved" at bounding box center [408, 236] width 112 height 10
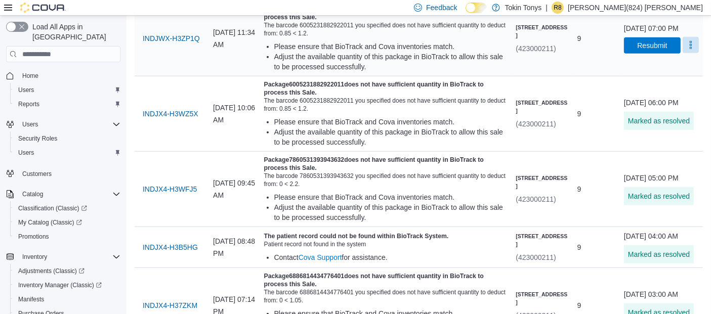
click at [689, 53] on button "More" at bounding box center [690, 45] width 16 height 16
click at [663, 103] on span "Mark as Resolved" at bounding box center [666, 104] width 57 height 10
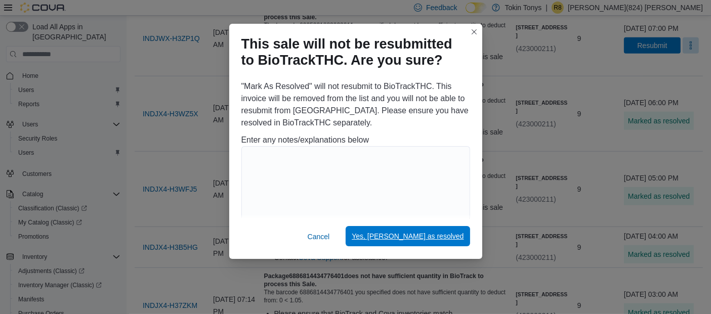
click at [425, 242] on span "Yes, [PERSON_NAME] as resolved" at bounding box center [408, 236] width 112 height 20
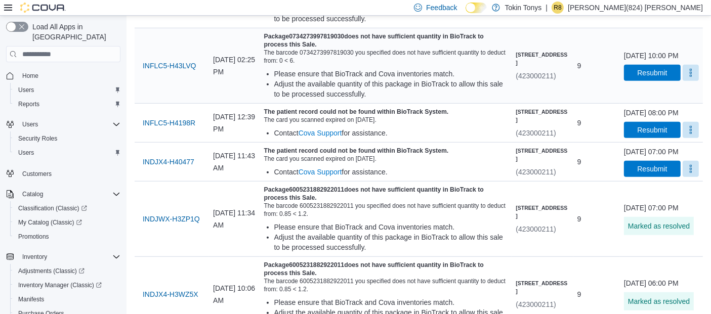
scroll to position [667, 0]
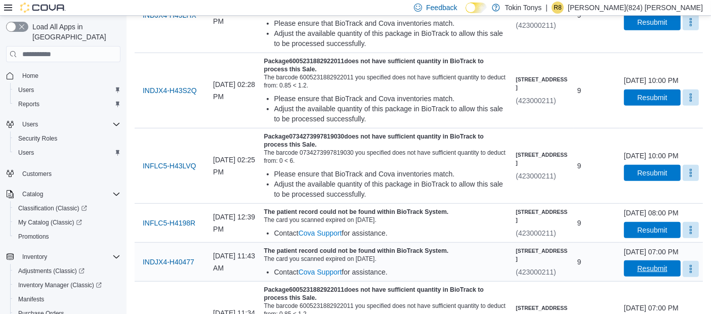
click at [678, 277] on button "Resubmit" at bounding box center [652, 269] width 57 height 16
click at [696, 238] on button "More" at bounding box center [690, 230] width 16 height 16
click at [652, 268] on button "Mark as Resolved" at bounding box center [666, 274] width 65 height 18
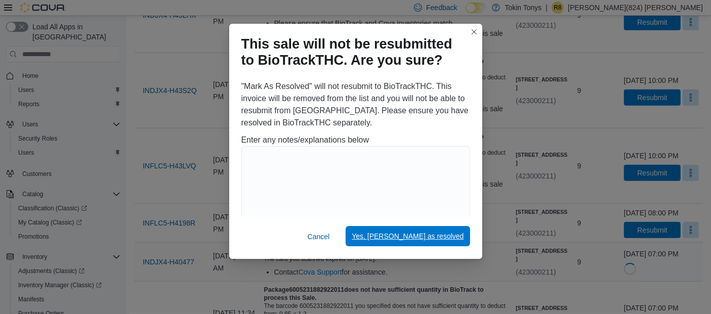
click at [451, 242] on span "Yes, [PERSON_NAME] as resolved" at bounding box center [408, 236] width 112 height 20
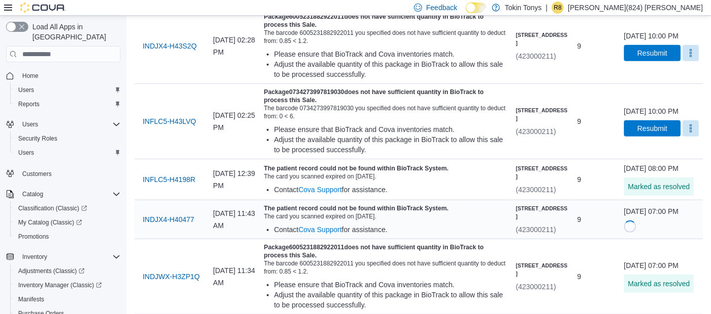
scroll to position [780, 0]
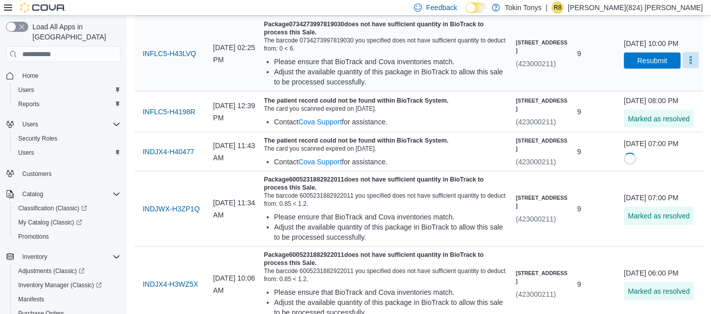
click at [691, 68] on button "More" at bounding box center [690, 60] width 16 height 16
click at [667, 98] on span "Mark as Resolved" at bounding box center [666, 100] width 57 height 10
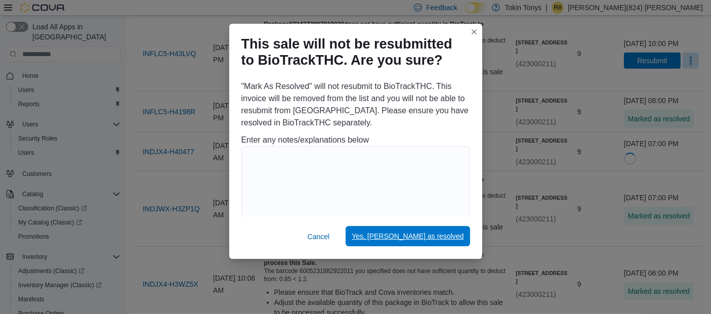
click at [448, 238] on span "Yes, [PERSON_NAME] as resolved" at bounding box center [408, 236] width 112 height 10
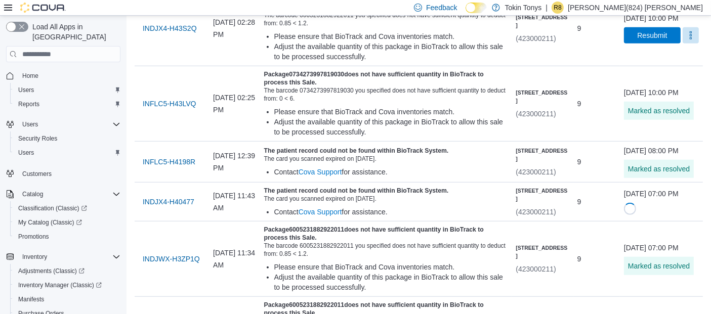
scroll to position [611, 0]
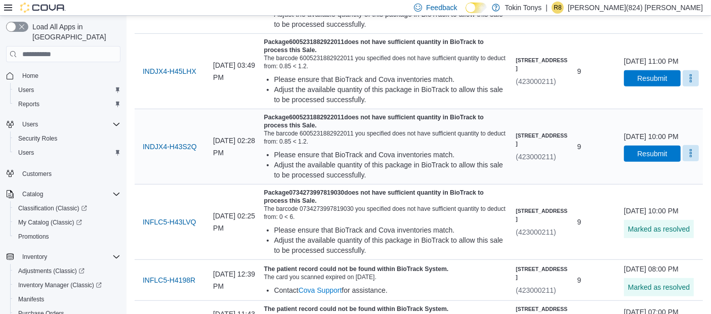
click at [692, 161] on button "More" at bounding box center [690, 153] width 16 height 16
click at [667, 187] on button "Mark as Resolved" at bounding box center [666, 193] width 65 height 18
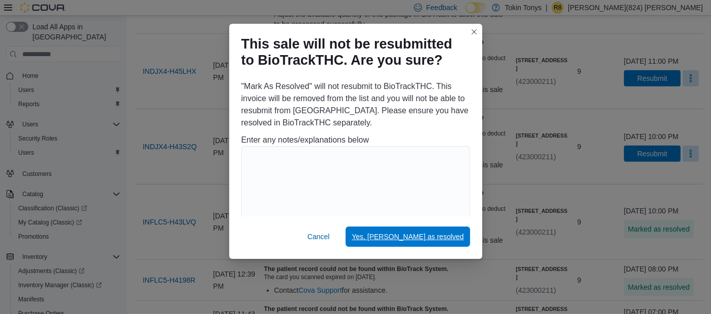
drag, startPoint x: 459, startPoint y: 235, endPoint x: 466, endPoint y: 223, distance: 13.6
click at [461, 232] on span "Yes, [PERSON_NAME] as resolved" at bounding box center [408, 237] width 112 height 20
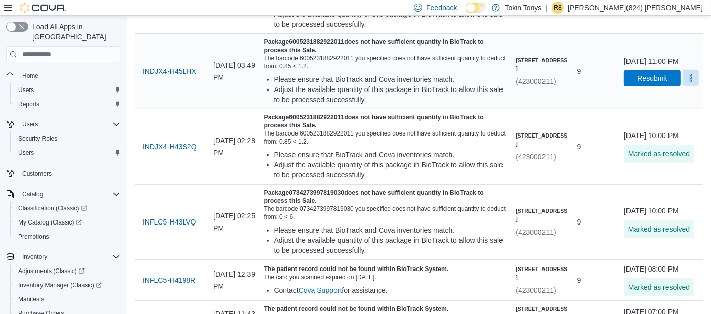
drag, startPoint x: 694, startPoint y: 89, endPoint x: 679, endPoint y: 104, distance: 21.1
click at [694, 86] on button "More" at bounding box center [690, 78] width 16 height 16
click at [666, 113] on span "Mark as Resolved" at bounding box center [666, 118] width 57 height 10
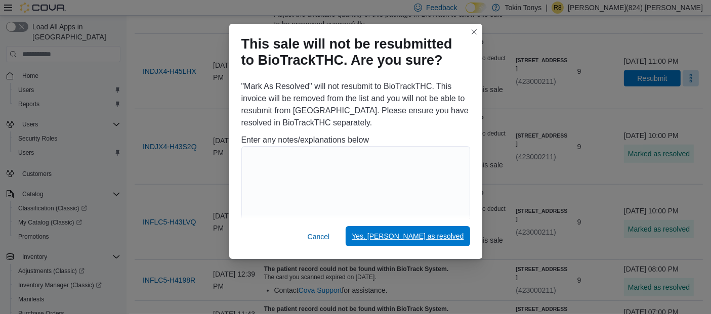
click at [420, 243] on span "Yes, [PERSON_NAME] as resolved" at bounding box center [408, 236] width 112 height 20
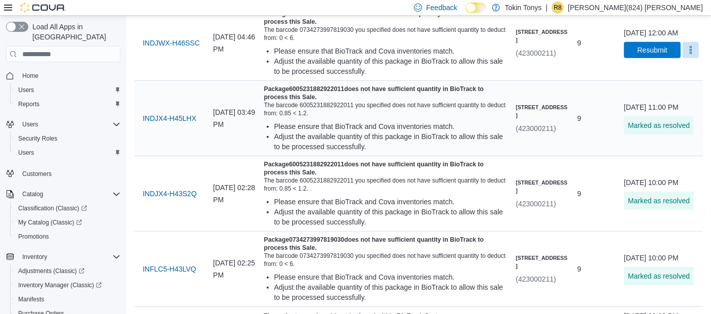
scroll to position [498, 0]
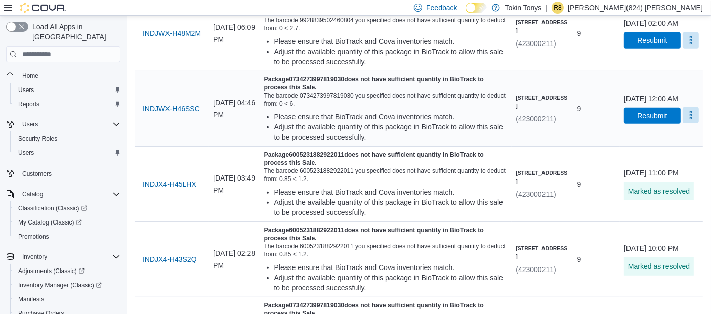
click at [693, 123] on button "More" at bounding box center [690, 115] width 16 height 16
click at [662, 156] on span "Mark as Resolved" at bounding box center [666, 155] width 57 height 10
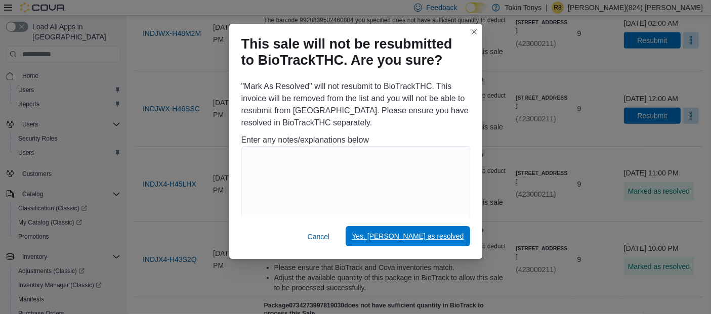
click at [460, 242] on span "Yes, [PERSON_NAME] as resolved" at bounding box center [408, 236] width 112 height 20
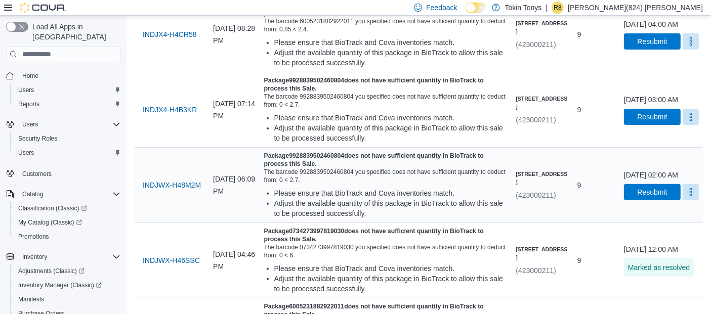
scroll to position [330, 0]
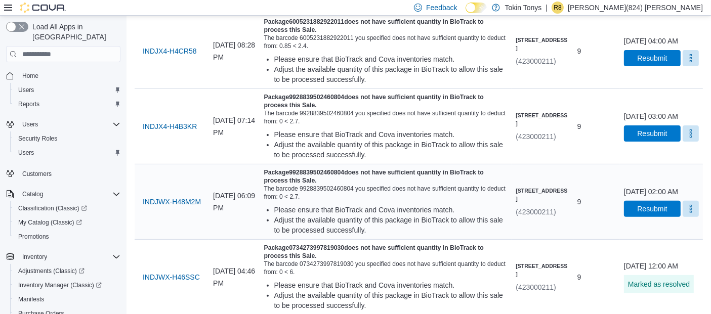
click at [698, 217] on div "[DATE] 02:00 AM Resubmit" at bounding box center [661, 202] width 75 height 30
click at [692, 217] on button "More" at bounding box center [690, 208] width 16 height 16
click at [647, 245] on span "Mark as Resolved" at bounding box center [666, 248] width 57 height 10
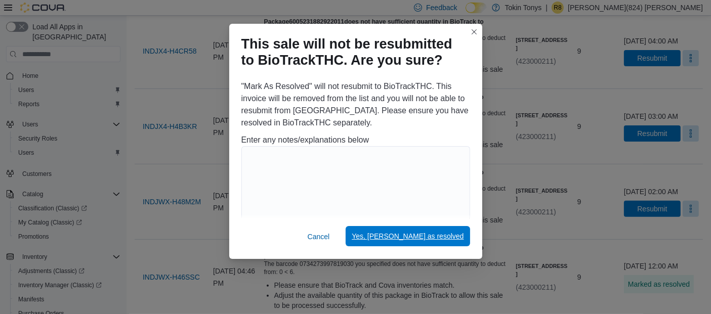
click at [469, 240] on button "Yes, [PERSON_NAME] as resolved" at bounding box center [408, 236] width 124 height 20
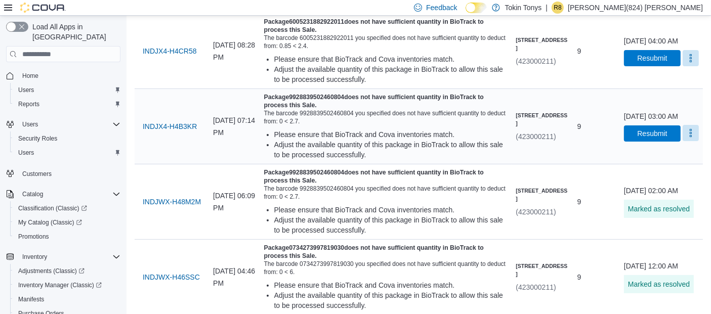
click at [695, 141] on button "More" at bounding box center [690, 133] width 16 height 16
click at [652, 174] on span "Mark as Resolved" at bounding box center [666, 173] width 57 height 10
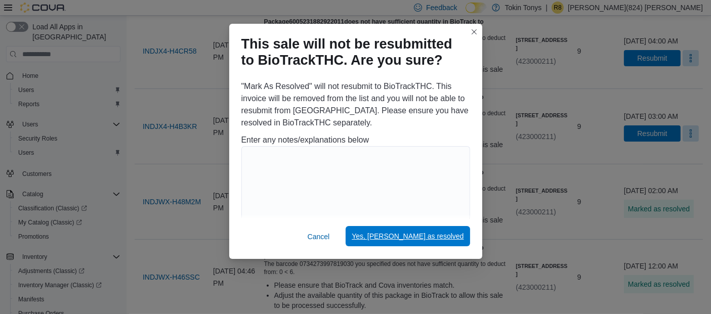
click at [454, 242] on span "Yes, [PERSON_NAME] as resolved" at bounding box center [408, 236] width 112 height 20
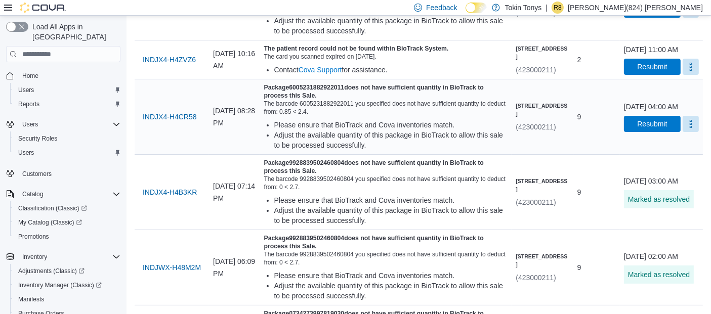
scroll to position [218, 0]
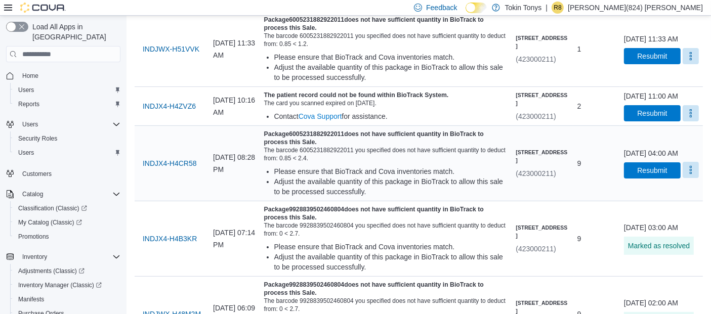
click at [694, 178] on button "More" at bounding box center [690, 170] width 16 height 16
click at [655, 206] on span "Mark as Resolved" at bounding box center [666, 210] width 57 height 10
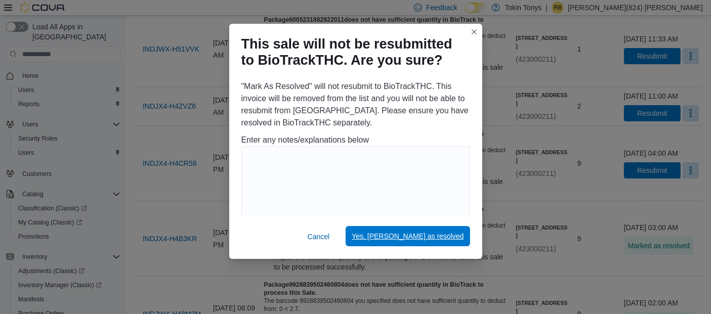
click at [449, 237] on span "Yes, [PERSON_NAME] as resolved" at bounding box center [408, 236] width 112 height 10
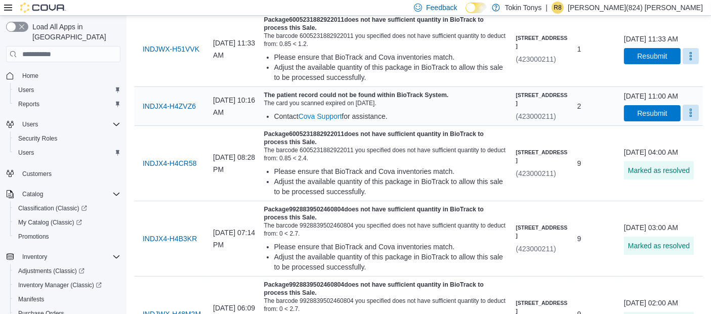
click at [689, 121] on button "More" at bounding box center [690, 113] width 16 height 16
click at [639, 152] on span "Mark as Resolved" at bounding box center [666, 148] width 57 height 10
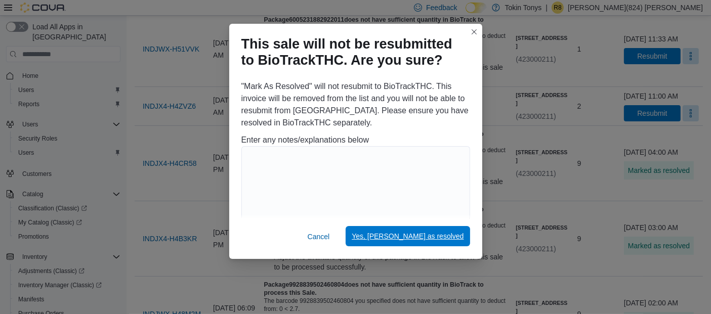
click at [435, 242] on span "Yes, [PERSON_NAME] as resolved" at bounding box center [408, 236] width 112 height 20
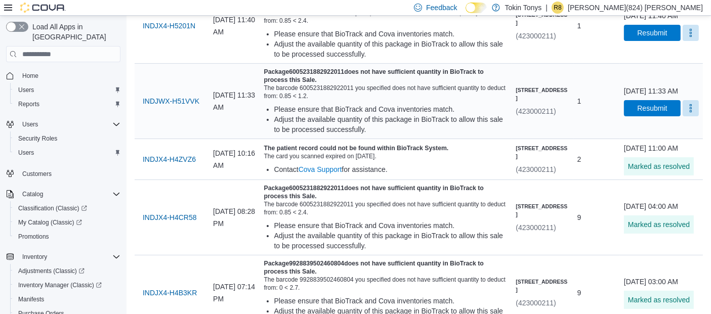
scroll to position [49, 0]
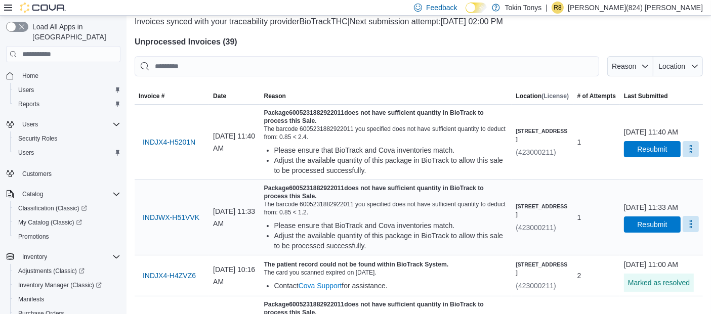
click at [686, 226] on button "More" at bounding box center [690, 224] width 16 height 16
click at [663, 245] on div "You are in a dialog. Press Escape, or tap/click outside the dialog to close. [P…" at bounding box center [666, 254] width 73 height 26
click at [659, 250] on span "Mark as Resolved" at bounding box center [666, 254] width 57 height 10
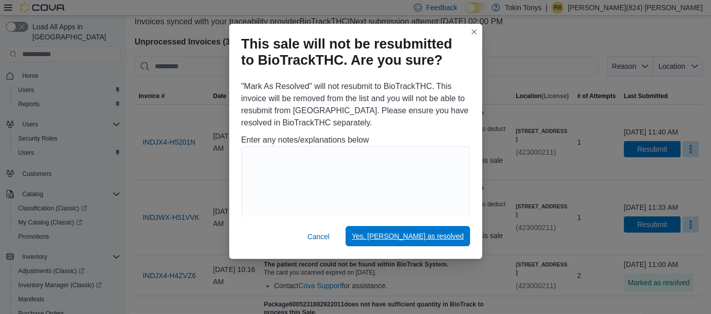
click at [437, 239] on span "Yes, [PERSON_NAME] as resolved" at bounding box center [408, 236] width 112 height 10
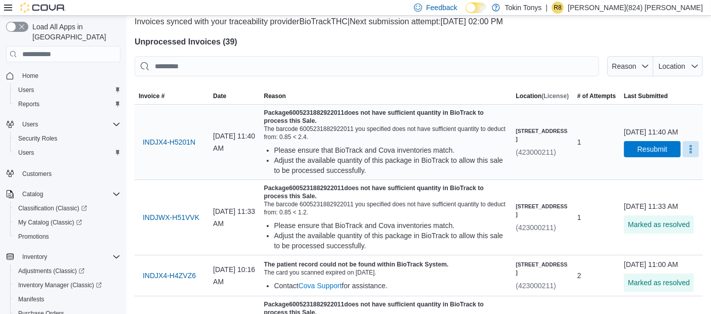
click at [681, 161] on div "[DATE] 11:40 AM Resubmit" at bounding box center [661, 142] width 83 height 38
click at [693, 152] on button "More" at bounding box center [690, 149] width 16 height 16
click at [676, 172] on button "Mark as Resolved" at bounding box center [666, 179] width 65 height 18
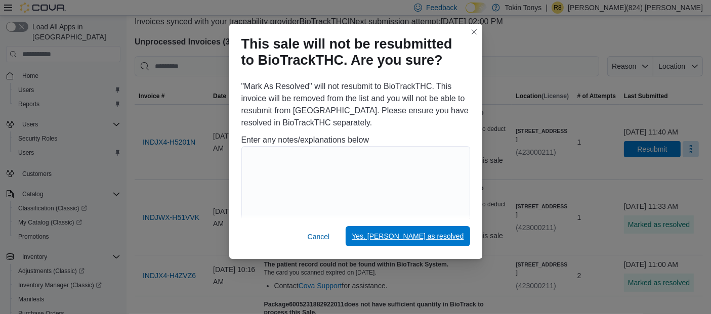
click at [436, 238] on span "Yes, [PERSON_NAME] as resolved" at bounding box center [408, 236] width 112 height 10
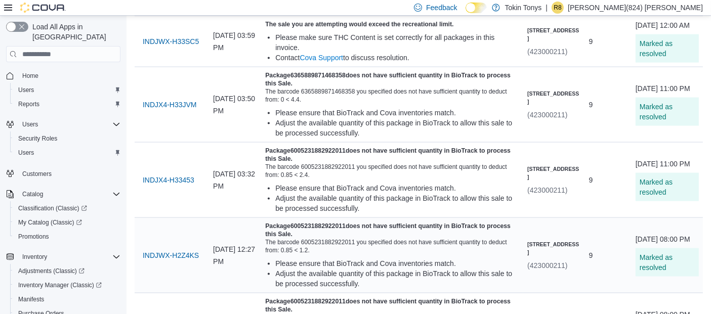
scroll to position [1625, 0]
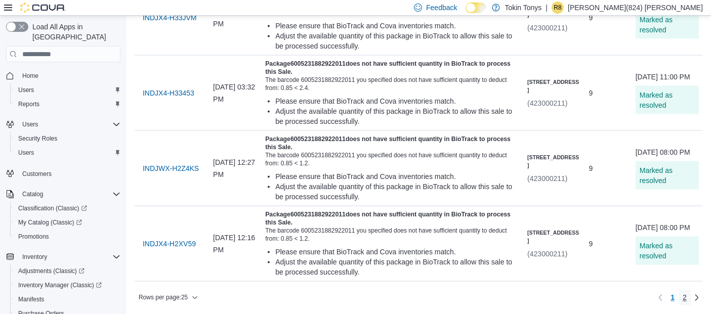
click at [690, 296] on link "2" at bounding box center [684, 298] width 12 height 16
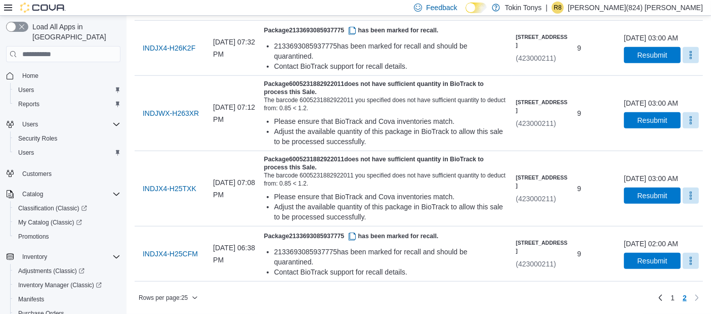
scroll to position [864, 0]
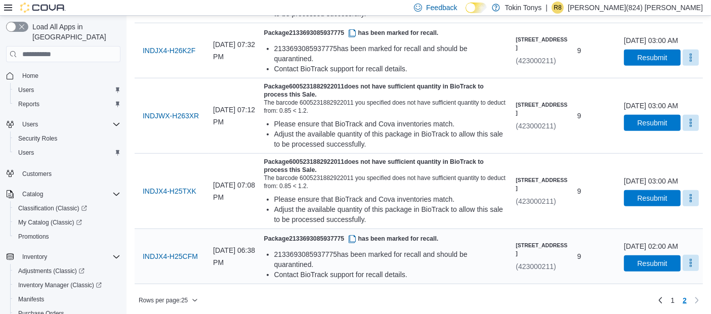
click at [687, 262] on button "More" at bounding box center [690, 263] width 16 height 16
click at [686, 235] on button "Mark as Resolved" at bounding box center [666, 241] width 65 height 18
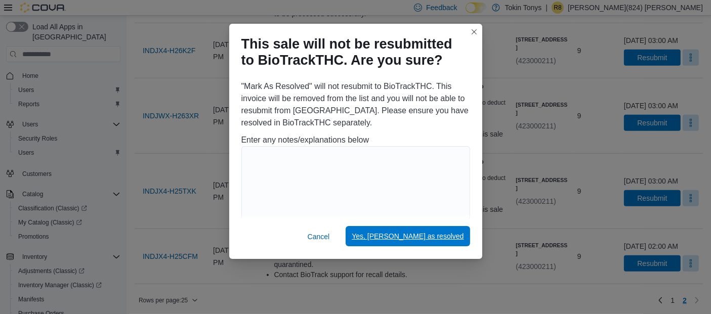
click at [448, 244] on span "Yes, [PERSON_NAME] as resolved" at bounding box center [408, 236] width 112 height 20
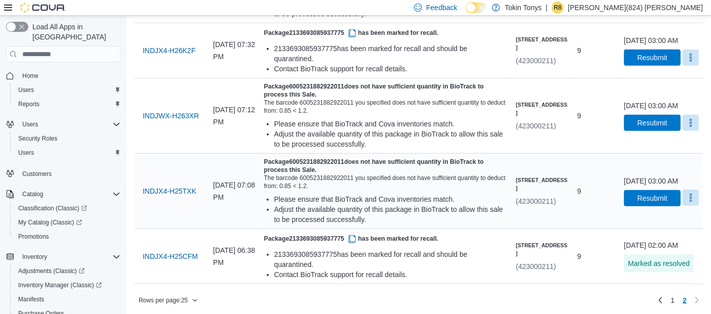
click at [692, 196] on button "More" at bounding box center [690, 198] width 16 height 16
click at [663, 225] on span "Mark as Resolved" at bounding box center [666, 227] width 57 height 10
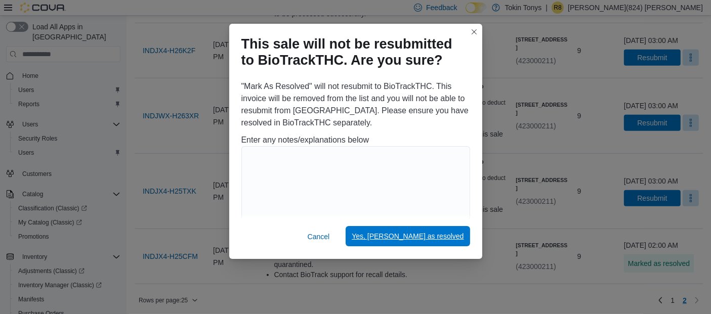
drag, startPoint x: 441, startPoint y: 238, endPoint x: 460, endPoint y: 228, distance: 21.3
click at [442, 238] on span "Yes, [PERSON_NAME] as resolved" at bounding box center [408, 236] width 112 height 10
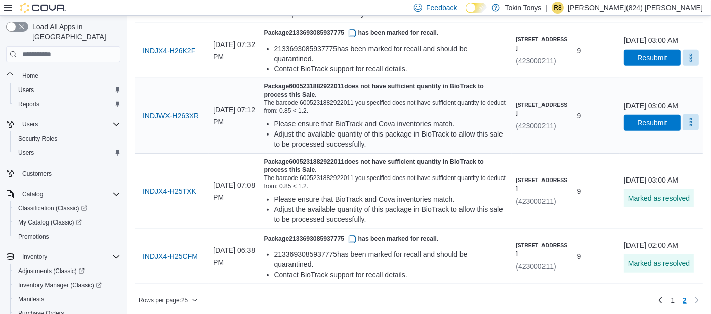
click at [695, 127] on button "More" at bounding box center [690, 122] width 16 height 16
click at [673, 145] on button "Mark as Resolved" at bounding box center [666, 152] width 65 height 18
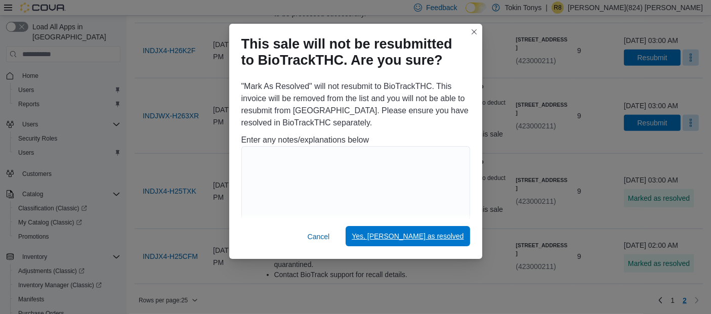
click at [460, 240] on span "Yes, [PERSON_NAME] as resolved" at bounding box center [408, 236] width 112 height 10
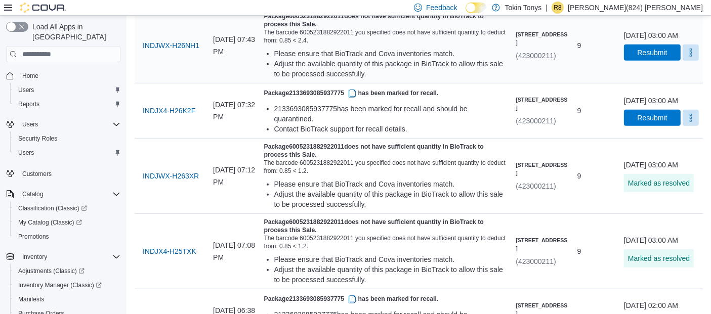
scroll to position [695, 0]
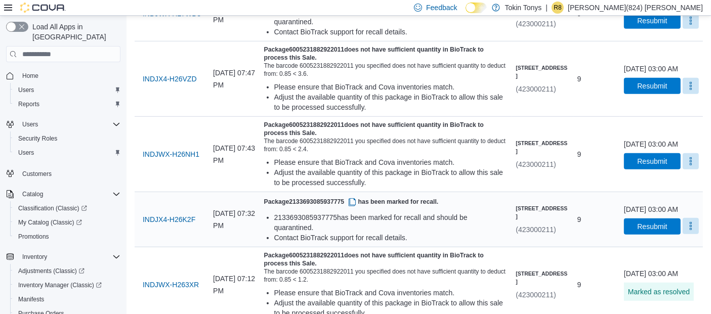
click at [690, 232] on button "More" at bounding box center [690, 226] width 16 height 16
click at [645, 255] on span "Mark as Resolved" at bounding box center [666, 255] width 57 height 10
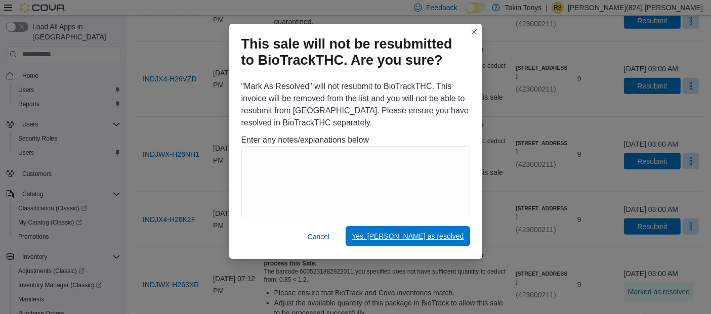
click at [449, 242] on span "Yes, [PERSON_NAME] as resolved" at bounding box center [408, 236] width 112 height 20
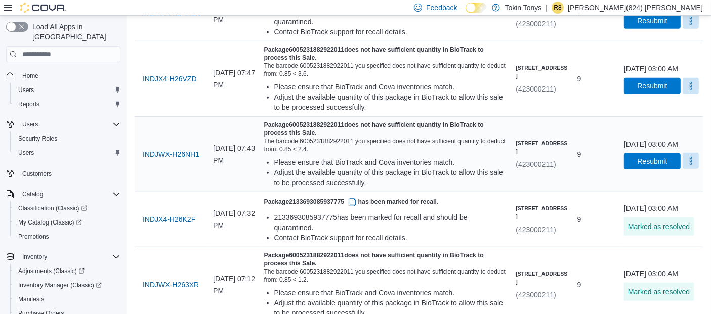
click at [692, 164] on button "More" at bounding box center [690, 161] width 16 height 16
click at [682, 185] on span "Mark as Resolved" at bounding box center [666, 190] width 57 height 10
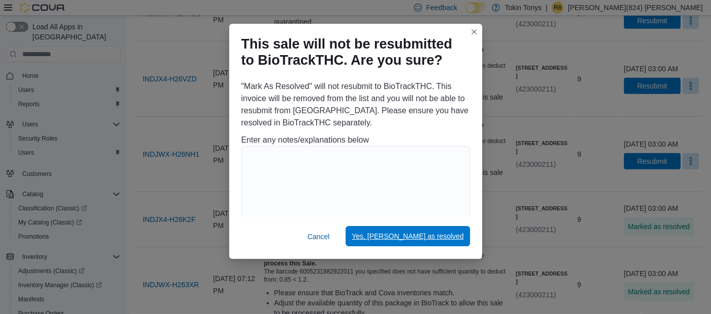
click at [447, 238] on span "Yes, [PERSON_NAME] as resolved" at bounding box center [408, 236] width 112 height 10
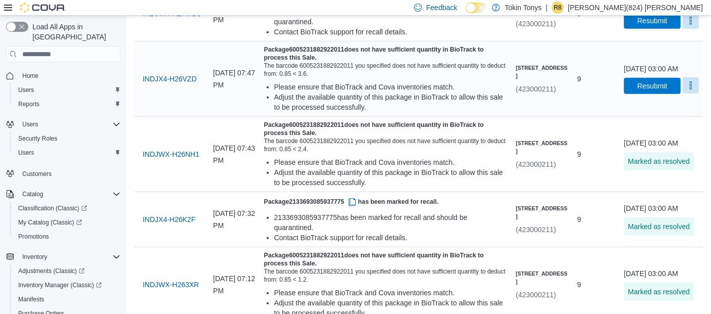
click at [694, 90] on button "More" at bounding box center [690, 85] width 16 height 16
click at [683, 108] on button "Mark as Resolved" at bounding box center [666, 115] width 65 height 18
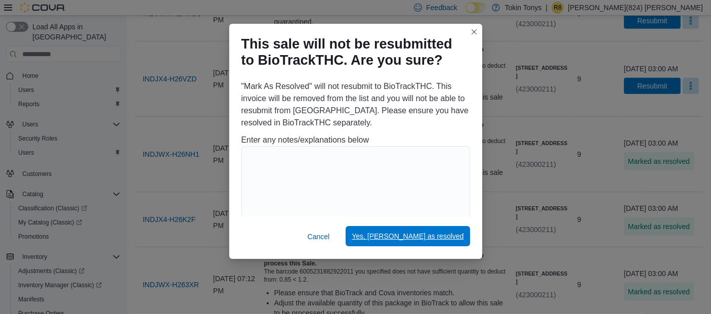
click at [452, 236] on span "Yes, [PERSON_NAME] as resolved" at bounding box center [408, 236] width 112 height 10
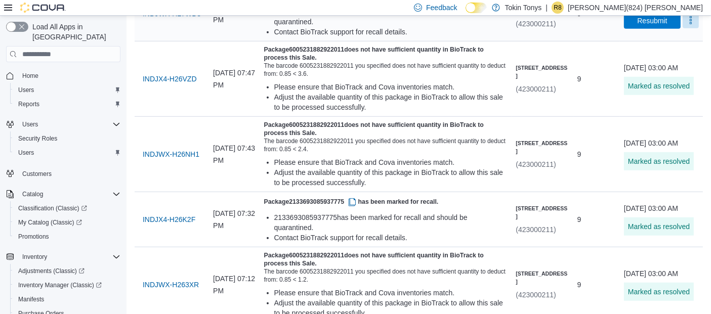
click at [693, 26] on button "More" at bounding box center [690, 20] width 16 height 16
click at [682, 46] on span "Mark as Resolved" at bounding box center [666, 50] width 57 height 10
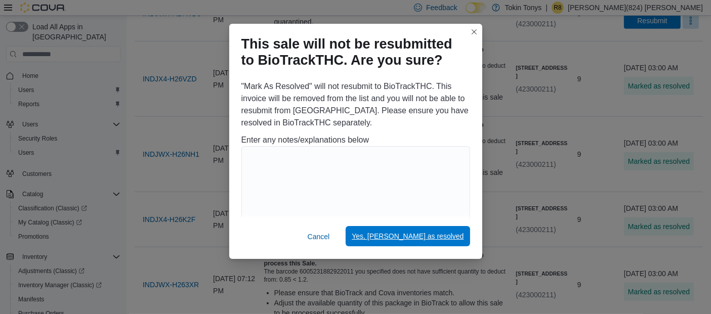
click at [406, 235] on span "Yes, [PERSON_NAME] as resolved" at bounding box center [408, 236] width 112 height 10
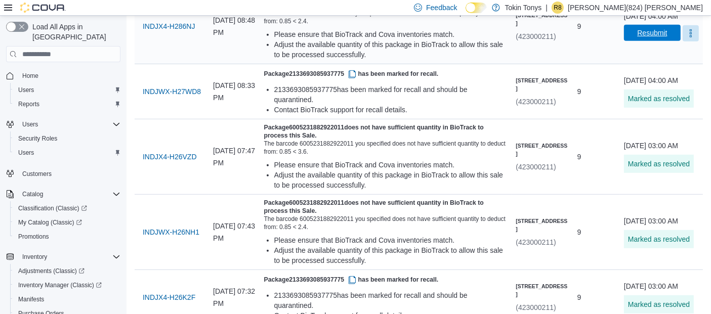
scroll to position [527, 0]
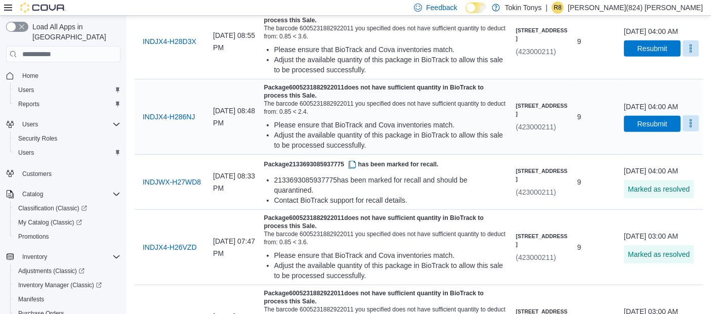
click at [688, 130] on button "More" at bounding box center [690, 123] width 16 height 16
click at [676, 148] on span "Mark as Resolved" at bounding box center [666, 153] width 57 height 10
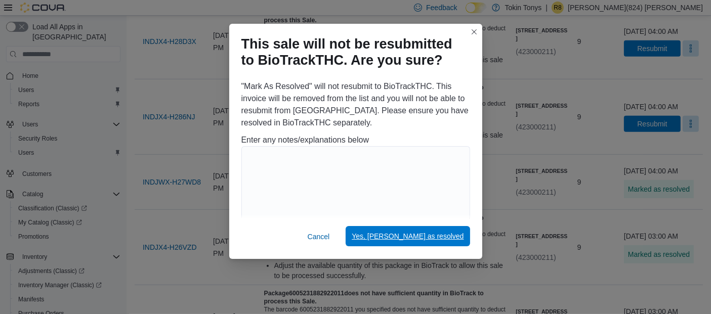
drag, startPoint x: 403, startPoint y: 242, endPoint x: 423, endPoint y: 231, distance: 23.1
click at [408, 240] on span "Yes, [PERSON_NAME] as resolved" at bounding box center [408, 236] width 112 height 20
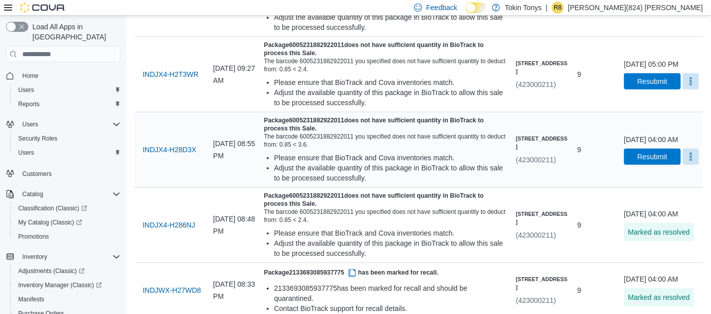
scroll to position [414, 0]
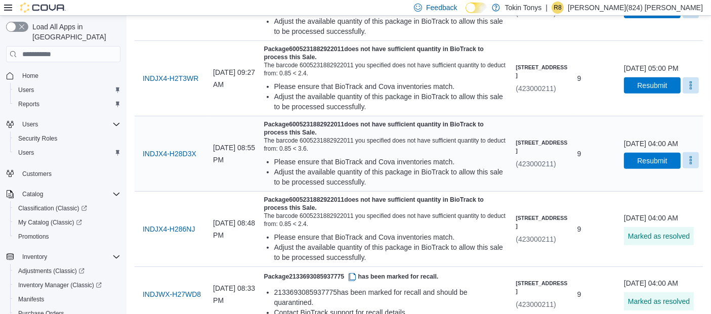
click at [694, 161] on button "More" at bounding box center [690, 160] width 16 height 16
click at [660, 183] on button "Mark as Resolved" at bounding box center [666, 190] width 65 height 18
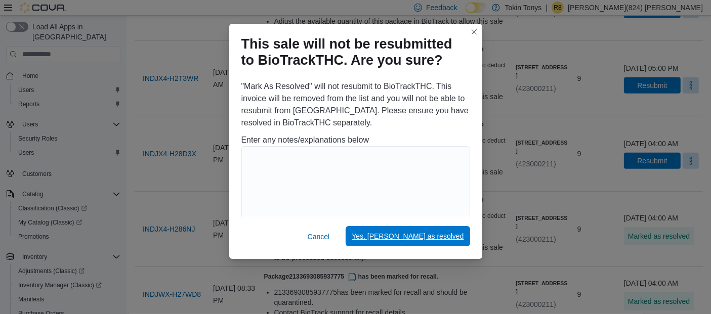
click at [454, 236] on span "Yes, [PERSON_NAME] as resolved" at bounding box center [408, 236] width 112 height 10
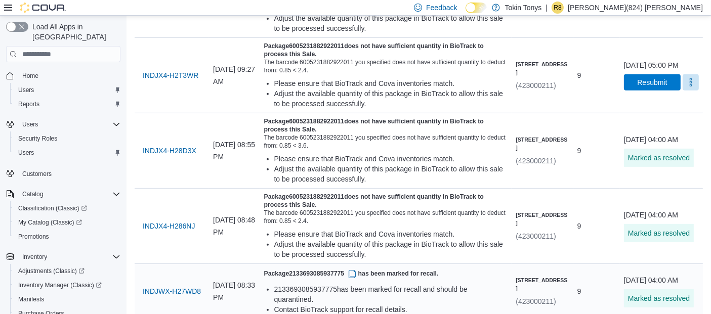
scroll to position [527, 0]
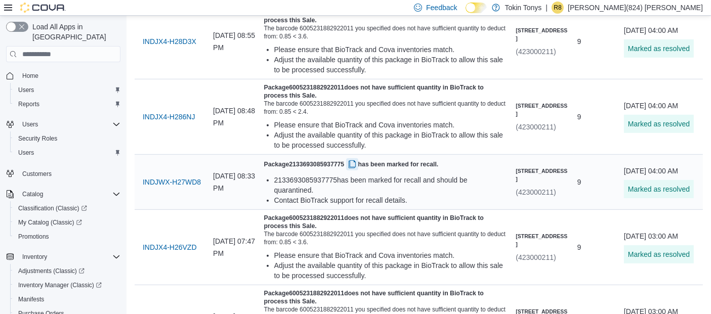
click at [378, 159] on h5 "Package 2133693085937775 has been marked for recall." at bounding box center [386, 165] width 244 height 12
click at [358, 161] on button "button" at bounding box center [352, 164] width 12 height 12
click at [365, 169] on div "Package 2133693085937775 has been marked for recall. 2133693085937775 has been …" at bounding box center [386, 182] width 244 height 47
click at [358, 165] on button "button" at bounding box center [352, 164] width 12 height 12
click at [165, 180] on span "INDJWX-H27WD8" at bounding box center [172, 182] width 58 height 10
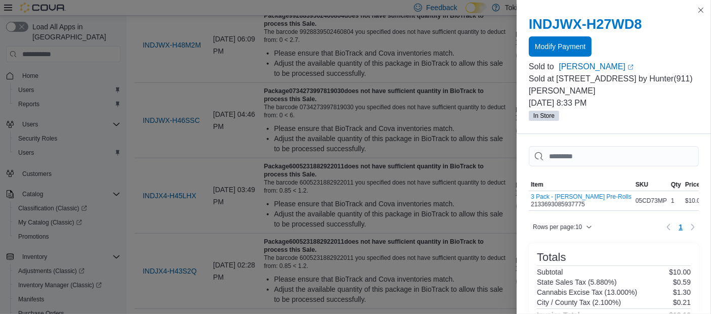
scroll to position [471, 0]
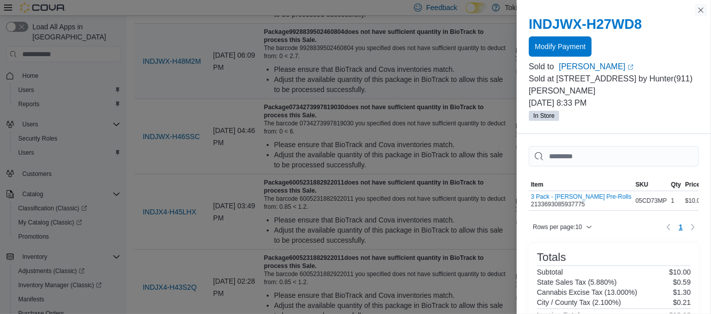
click at [695, 11] on button "Close this dialog" at bounding box center [701, 10] width 12 height 12
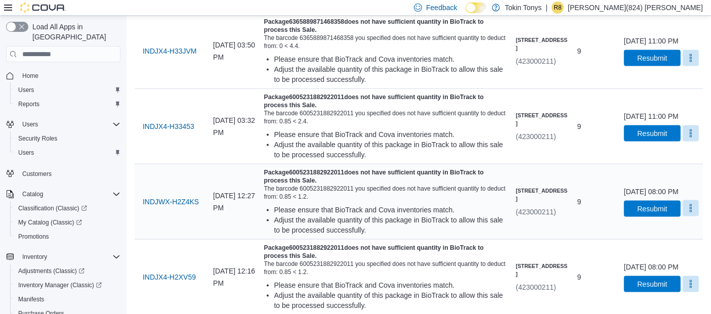
scroll to position [1623, 0]
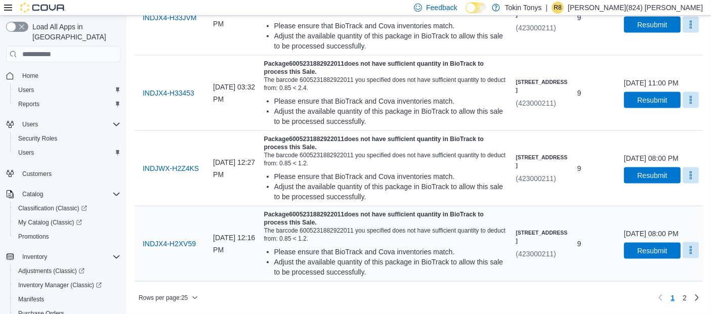
click at [691, 251] on button "More" at bounding box center [690, 250] width 16 height 16
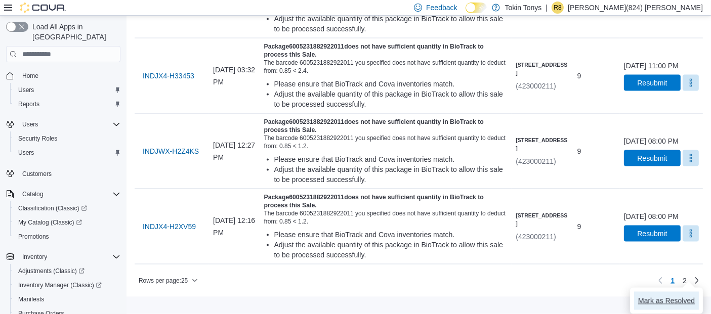
click at [653, 296] on span "Mark as Resolved" at bounding box center [666, 301] width 57 height 10
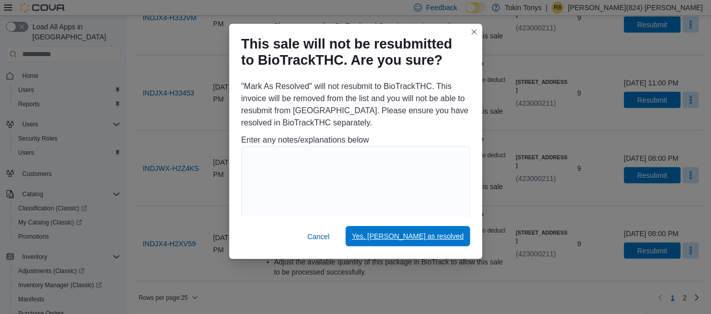
click at [410, 238] on span "Yes, [PERSON_NAME] as resolved" at bounding box center [408, 236] width 112 height 10
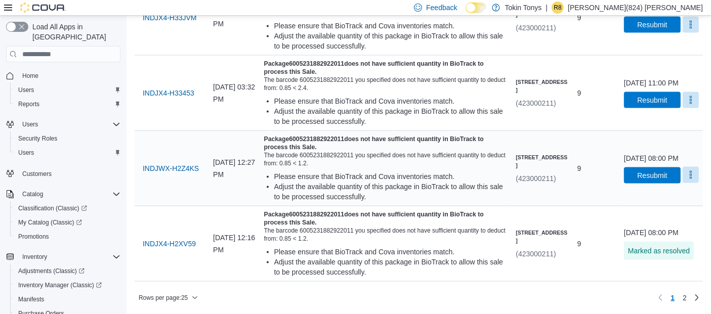
drag, startPoint x: 692, startPoint y: 177, endPoint x: 686, endPoint y: 188, distance: 12.2
click at [693, 177] on button "More" at bounding box center [690, 175] width 16 height 16
click at [673, 234] on button "Mark as Resolved" at bounding box center [666, 243] width 65 height 18
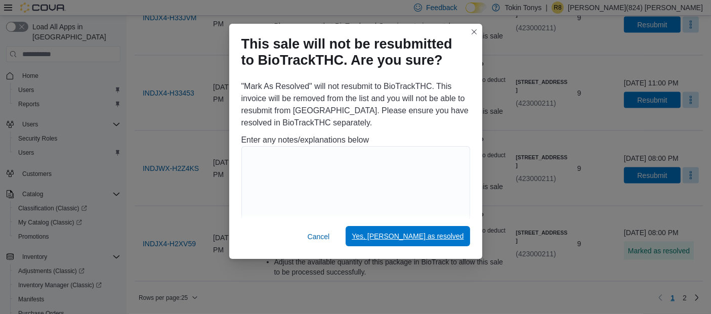
click at [436, 233] on span "Yes, [PERSON_NAME] as resolved" at bounding box center [408, 236] width 112 height 10
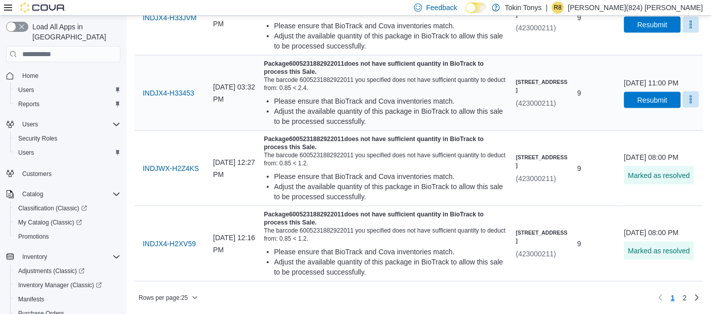
click at [688, 107] on button "More" at bounding box center [690, 100] width 16 height 16
click at [646, 163] on span "Mark as Resolved" at bounding box center [666, 168] width 57 height 10
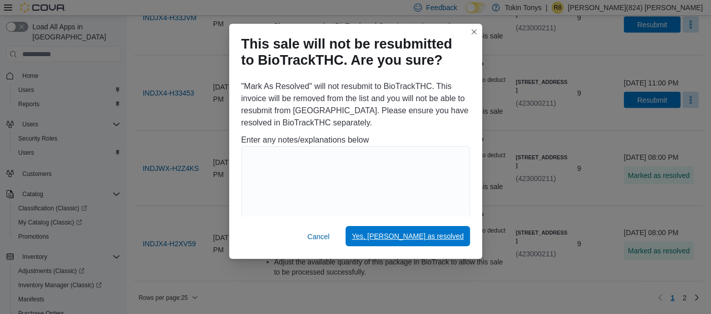
click at [451, 232] on span "Yes, [PERSON_NAME] as resolved" at bounding box center [408, 236] width 112 height 10
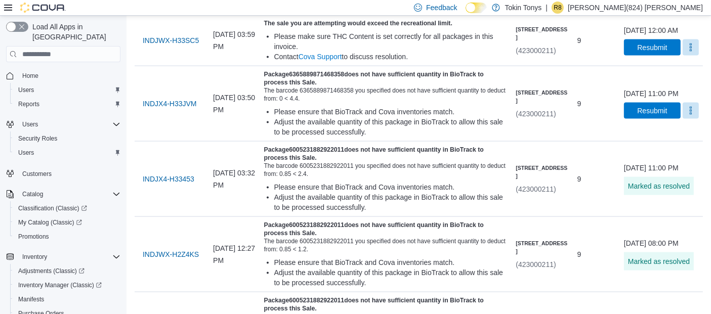
scroll to position [1398, 0]
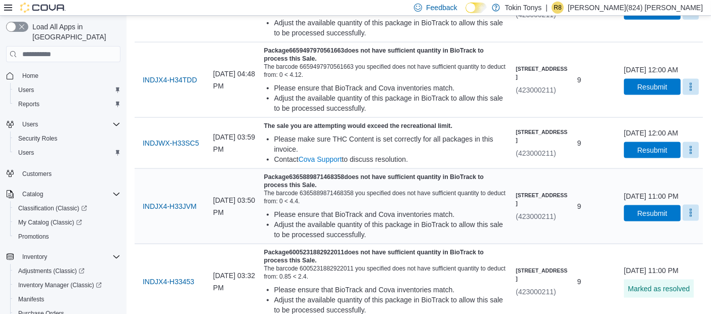
click at [688, 221] on button "More" at bounding box center [690, 213] width 16 height 16
click at [658, 274] on button "Mark as Resolved" at bounding box center [666, 281] width 65 height 18
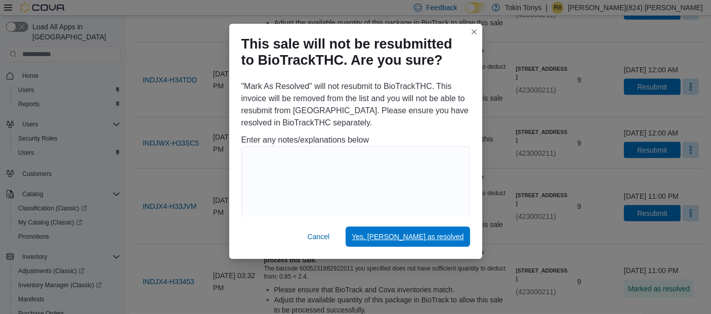
drag, startPoint x: 409, startPoint y: 238, endPoint x: 517, endPoint y: 220, distance: 109.4
click at [413, 238] on span "Yes, [PERSON_NAME] as resolved" at bounding box center [408, 237] width 112 height 10
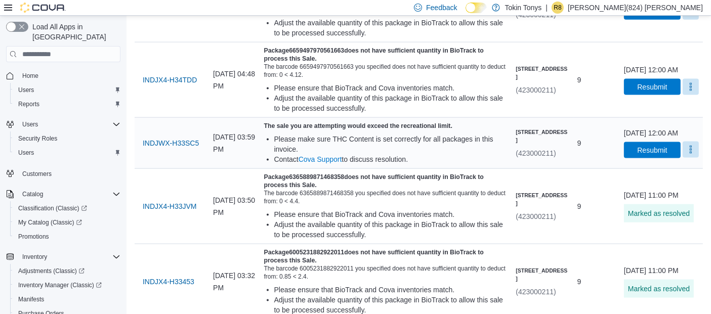
click at [687, 158] on button "More" at bounding box center [690, 150] width 16 height 16
click at [672, 216] on span "Mark as Resolved" at bounding box center [666, 218] width 57 height 10
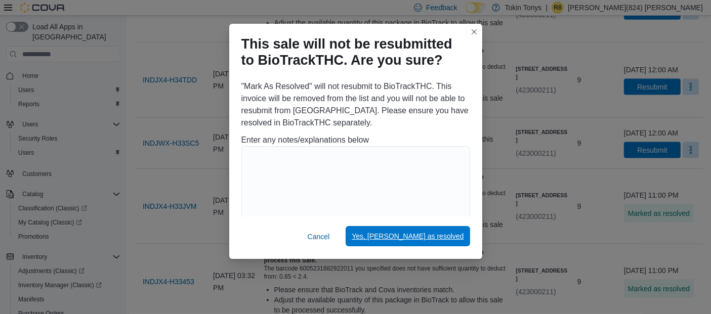
click at [422, 241] on span "Yes, [PERSON_NAME] as resolved" at bounding box center [408, 236] width 112 height 10
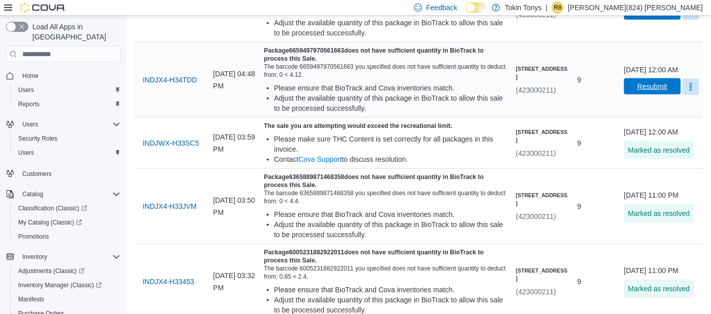
drag, startPoint x: 694, startPoint y: 122, endPoint x: 666, endPoint y: 135, distance: 30.3
click at [695, 95] on button "More" at bounding box center [690, 87] width 16 height 16
click at [654, 146] on button "Mark as Resolved" at bounding box center [666, 155] width 65 height 18
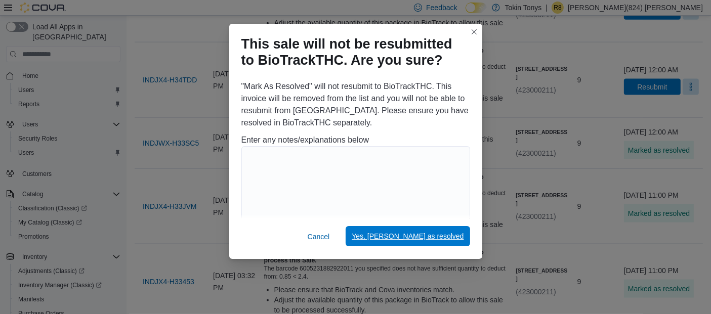
click at [424, 232] on span "Yes, [PERSON_NAME] as resolved" at bounding box center [408, 236] width 112 height 20
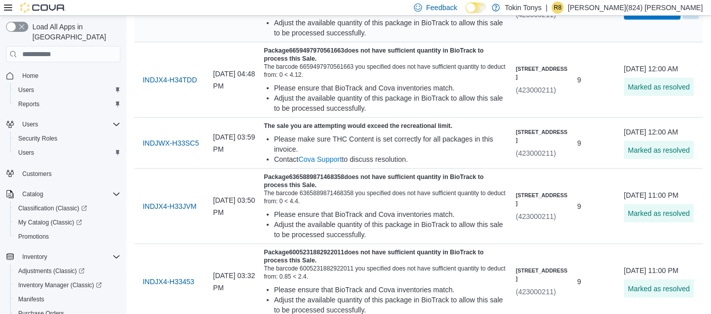
click at [697, 20] on div "[DATE] 01:00 AM Resubmit" at bounding box center [661, 4] width 75 height 30
click at [695, 19] on button "More" at bounding box center [690, 11] width 16 height 16
click at [666, 83] on span "Mark as Resolved" at bounding box center [666, 80] width 57 height 10
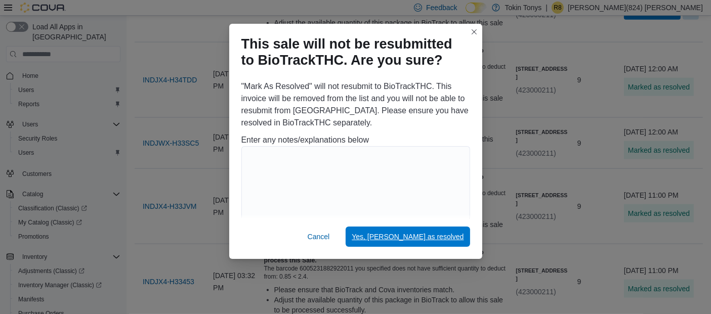
click at [428, 236] on span "Yes, [PERSON_NAME] as resolved" at bounding box center [408, 237] width 112 height 10
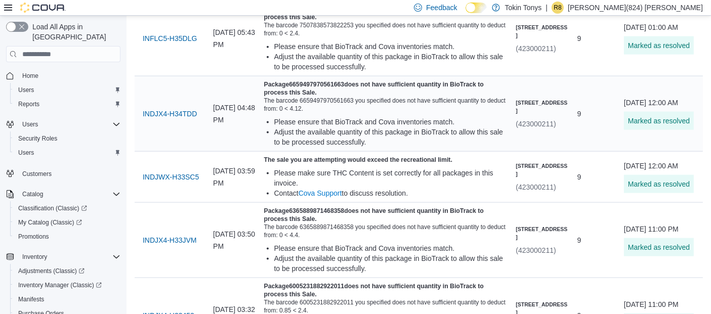
scroll to position [1286, 0]
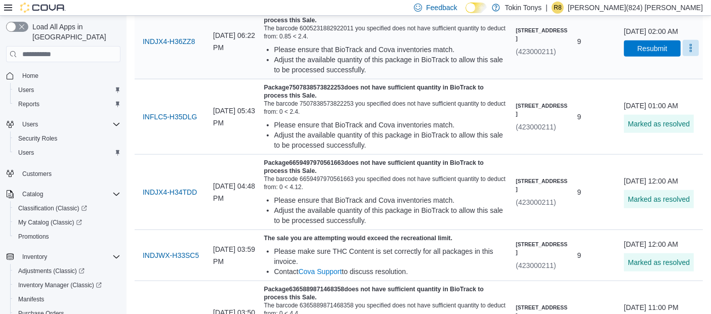
click at [692, 56] on button "More" at bounding box center [690, 48] width 16 height 16
click at [690, 107] on div "You are in a dialog. Press Escape, or tap/click outside the dialog to close. [P…" at bounding box center [666, 117] width 73 height 26
click at [685, 120] on span "Mark as Resolved" at bounding box center [666, 117] width 57 height 10
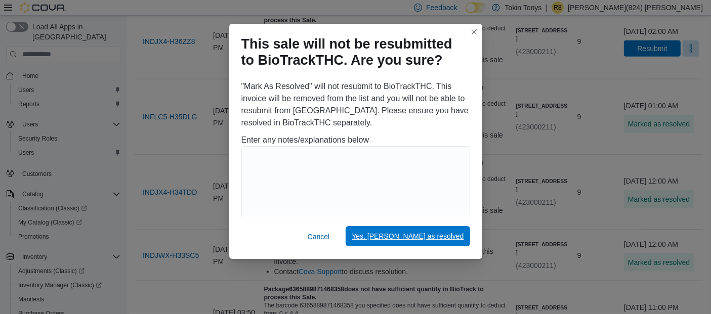
drag, startPoint x: 433, startPoint y: 230, endPoint x: 429, endPoint y: 233, distance: 5.8
click at [432, 230] on span "Yes, [PERSON_NAME] as resolved" at bounding box center [408, 236] width 112 height 20
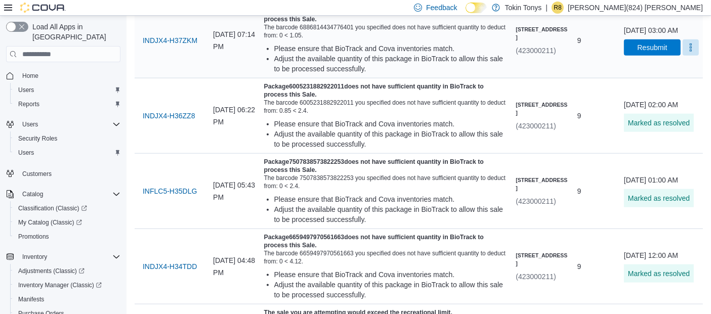
scroll to position [1117, 0]
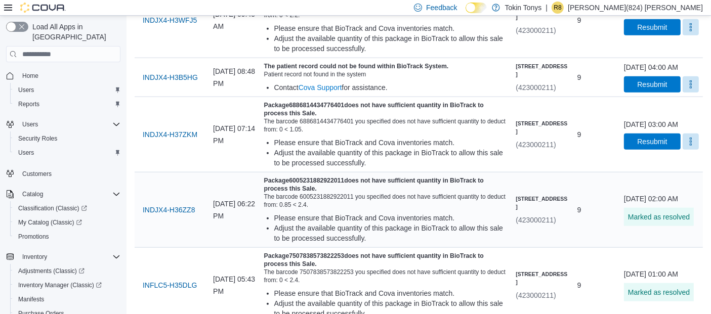
drag, startPoint x: 691, startPoint y: 179, endPoint x: 587, endPoint y: 236, distance: 118.7
click at [691, 150] on button "More" at bounding box center [690, 142] width 16 height 16
click at [647, 209] on span "Mark as Resolved" at bounding box center [666, 210] width 57 height 10
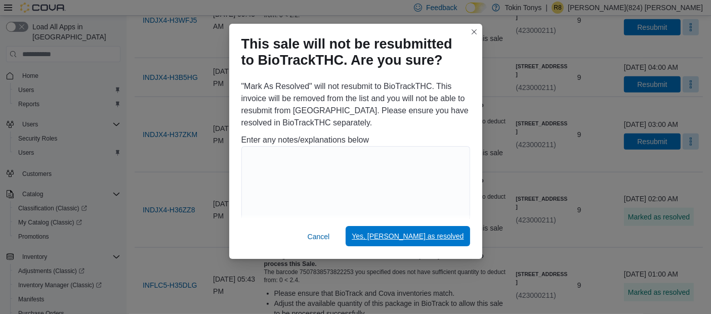
click at [448, 244] on span "Yes, [PERSON_NAME] as resolved" at bounding box center [408, 236] width 112 height 20
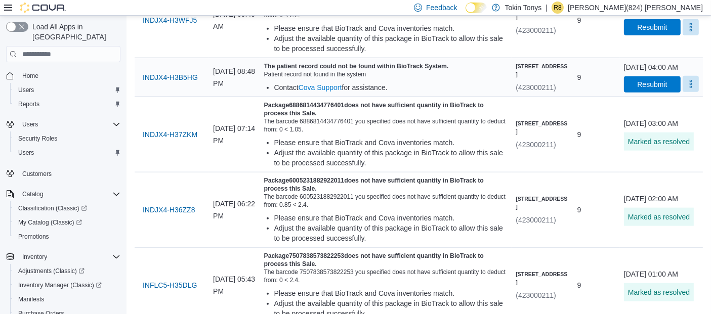
click at [690, 92] on button "More" at bounding box center [690, 84] width 16 height 16
click at [668, 97] on div "[DATE] 04:00 AM Resubmit" at bounding box center [661, 77] width 83 height 38
click at [697, 93] on div "[DATE] 04:00 AM Resubmit" at bounding box center [661, 77] width 75 height 30
click at [690, 92] on button "More" at bounding box center [690, 84] width 16 height 16
click at [665, 154] on button "Mark as Resolved" at bounding box center [666, 148] width 65 height 18
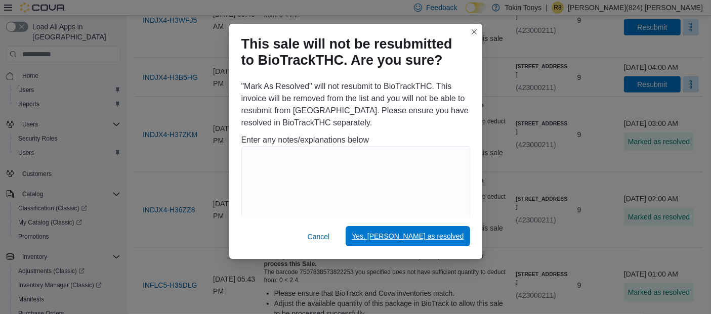
click at [466, 238] on button "Yes, [PERSON_NAME] as resolved" at bounding box center [408, 236] width 124 height 20
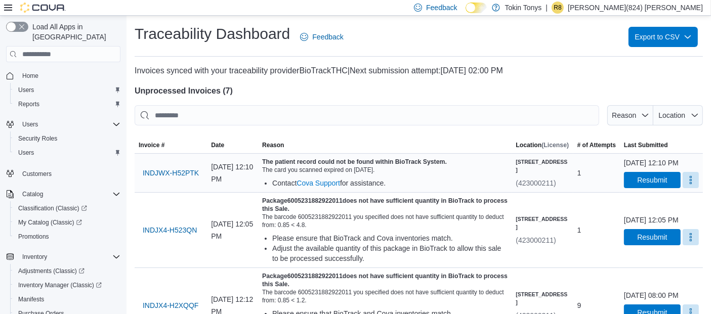
scroll to position [0, 0]
click at [163, 235] on span "INDJX4-H523QN" at bounding box center [170, 230] width 54 height 10
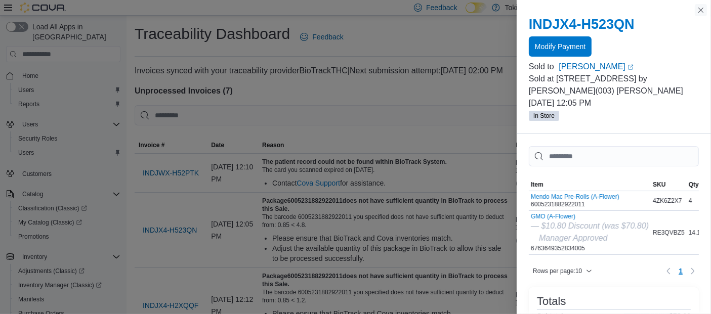
drag, startPoint x: 700, startPoint y: 10, endPoint x: 688, endPoint y: 57, distance: 48.5
click at [701, 10] on button "Close this dialog" at bounding box center [701, 10] width 12 height 12
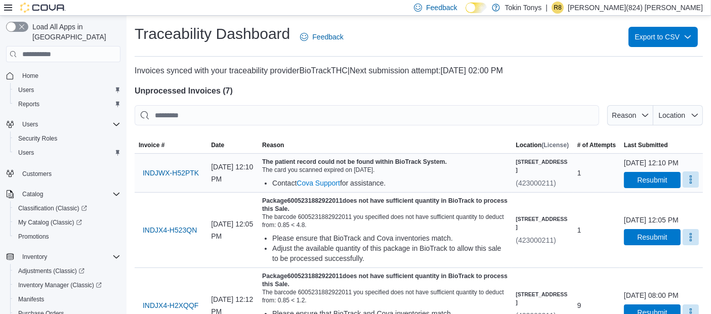
click at [691, 188] on button "More" at bounding box center [690, 180] width 16 height 16
click at [662, 215] on span "Mark as Resolved" at bounding box center [666, 215] width 57 height 10
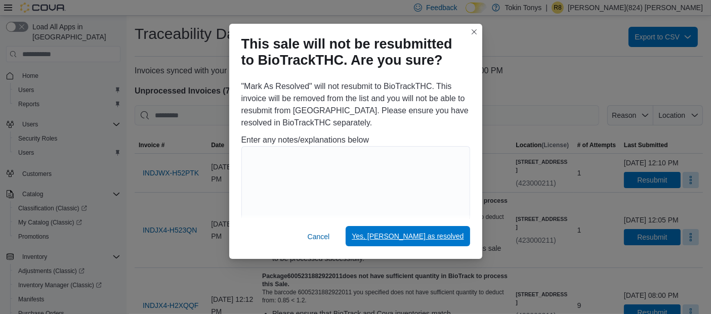
click at [451, 241] on span "Yes, [PERSON_NAME] as resolved" at bounding box center [408, 236] width 112 height 10
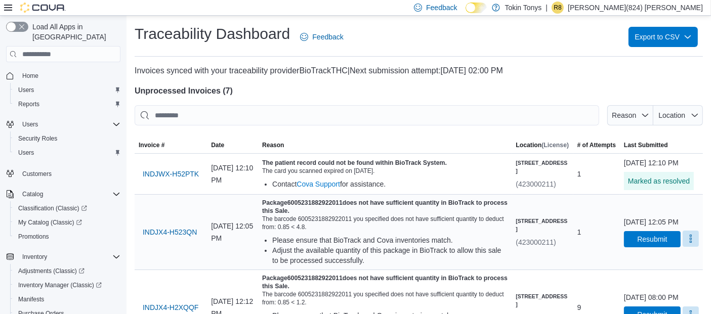
click at [687, 247] on button "More" at bounding box center [690, 239] width 16 height 16
click at [656, 274] on span "Mark as Resolved" at bounding box center [666, 279] width 57 height 10
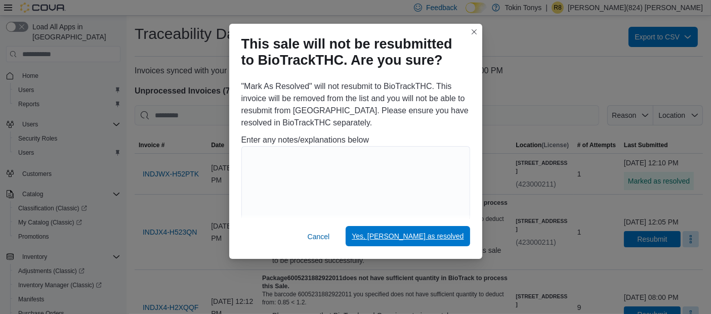
click at [450, 230] on span "Yes, [PERSON_NAME] as resolved" at bounding box center [408, 236] width 112 height 20
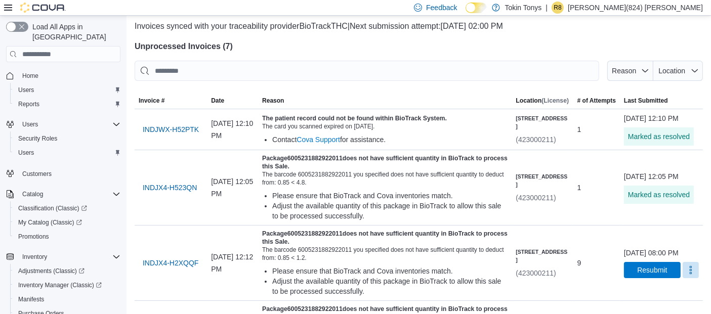
scroll to position [168, 0]
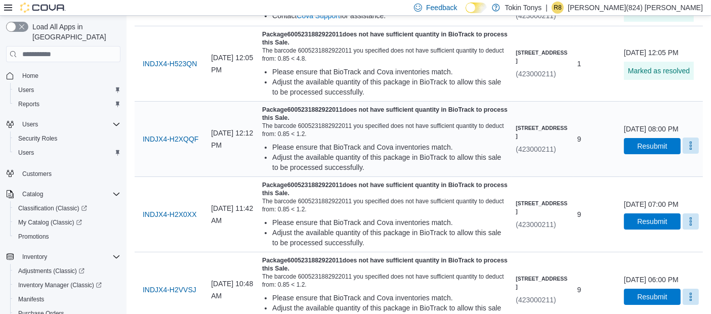
click at [687, 154] on button "More" at bounding box center [690, 146] width 16 height 16
click at [657, 190] on span "Mark as Resolved" at bounding box center [666, 186] width 57 height 10
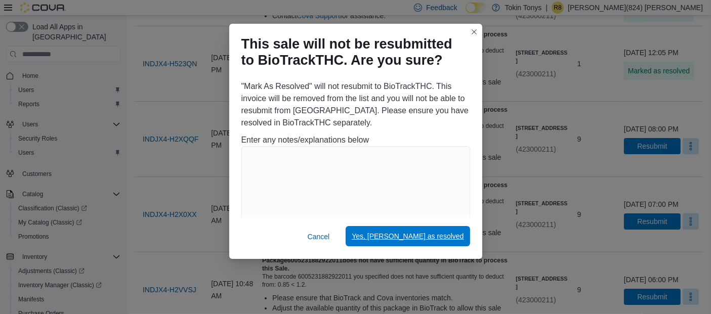
click at [414, 233] on span "Yes, [PERSON_NAME] as resolved" at bounding box center [408, 236] width 112 height 10
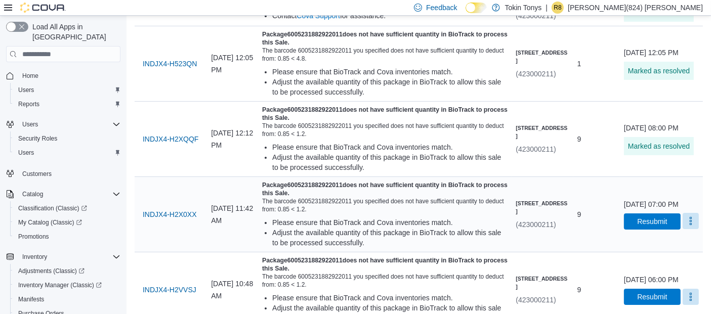
click at [690, 229] on button "More" at bounding box center [690, 221] width 16 height 16
click at [659, 261] on span "Mark as Resolved" at bounding box center [666, 262] width 57 height 10
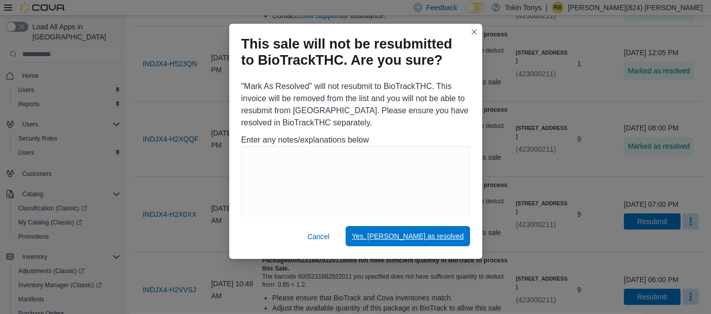
click at [439, 240] on span "Yes, [PERSON_NAME] as resolved" at bounding box center [408, 236] width 112 height 10
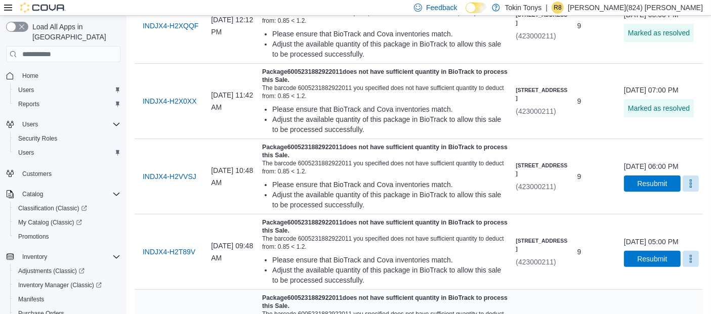
scroll to position [374, 0]
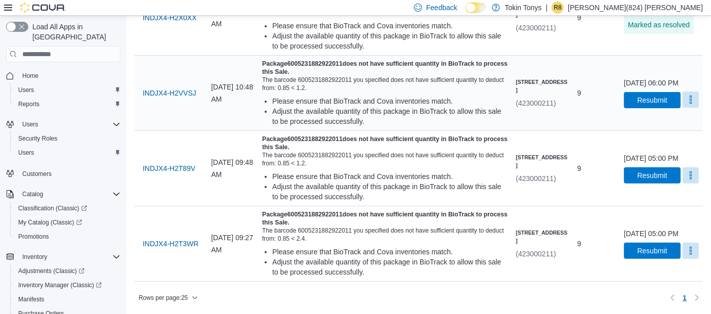
click at [686, 105] on button "More" at bounding box center [690, 100] width 16 height 16
click at [660, 137] on button "Mark as Resolved" at bounding box center [666, 140] width 65 height 18
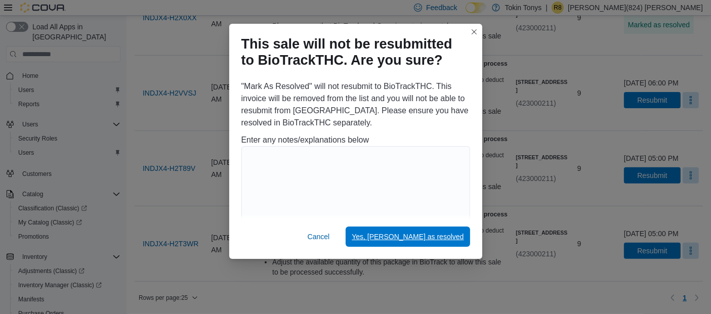
drag, startPoint x: 461, startPoint y: 232, endPoint x: 557, endPoint y: 208, distance: 98.7
click at [461, 232] on span "Yes, [PERSON_NAME] as resolved" at bounding box center [408, 237] width 112 height 10
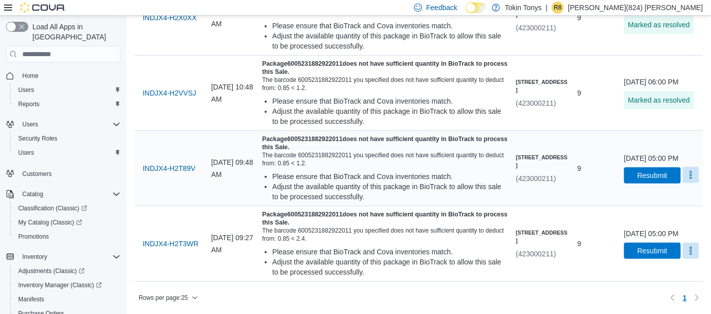
drag, startPoint x: 701, startPoint y: 169, endPoint x: 694, endPoint y: 176, distance: 9.3
click at [699, 169] on div "[DATE] 05:00 PM Resubmit" at bounding box center [661, 168] width 75 height 30
click at [691, 178] on button "More" at bounding box center [690, 175] width 16 height 16
click at [678, 206] on button "Mark as Resolved" at bounding box center [666, 215] width 65 height 18
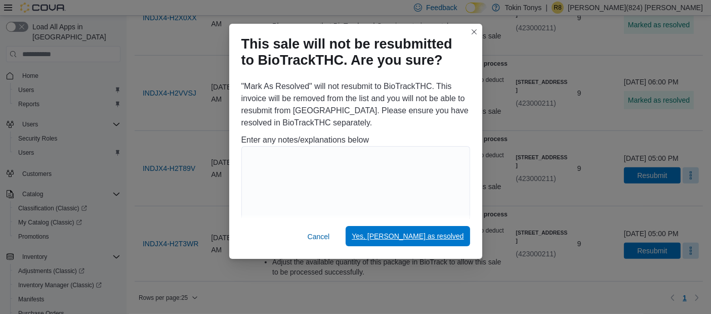
click at [458, 244] on span "Yes, [PERSON_NAME] as resolved" at bounding box center [408, 236] width 112 height 20
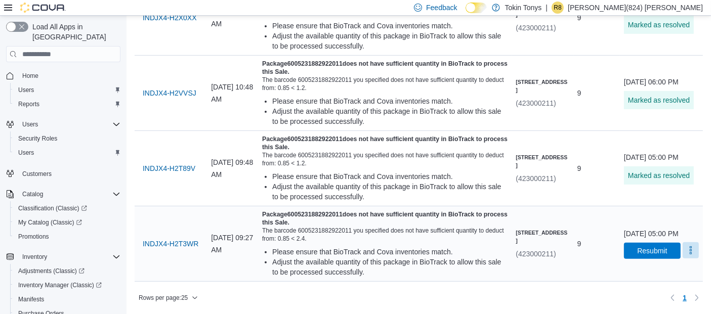
click at [693, 253] on button "More" at bounding box center [690, 250] width 16 height 16
click at [666, 285] on span "Mark as Resolved" at bounding box center [666, 290] width 57 height 10
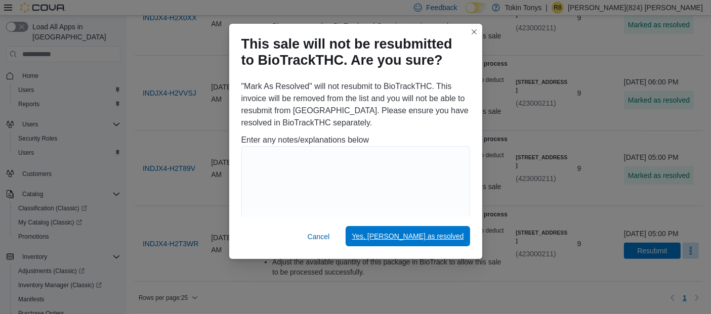
click at [454, 236] on span "Yes, [PERSON_NAME] as resolved" at bounding box center [408, 236] width 112 height 10
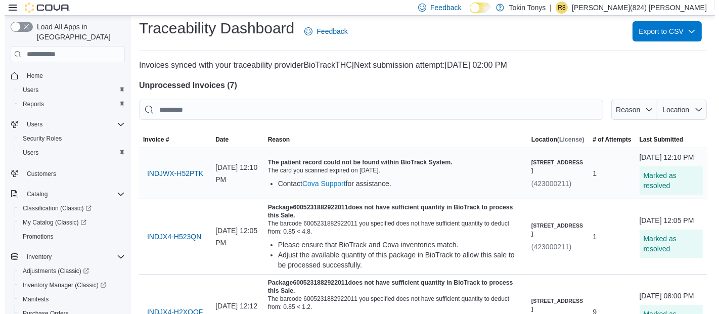
scroll to position [0, 0]
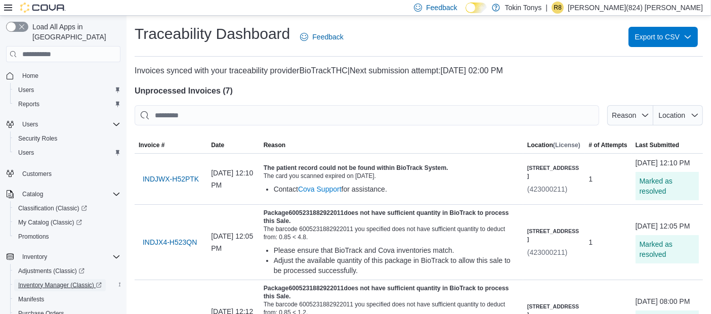
click at [43, 279] on span "Inventory Manager (Classic)" at bounding box center [59, 285] width 83 height 12
